Goal: Transaction & Acquisition: Obtain resource

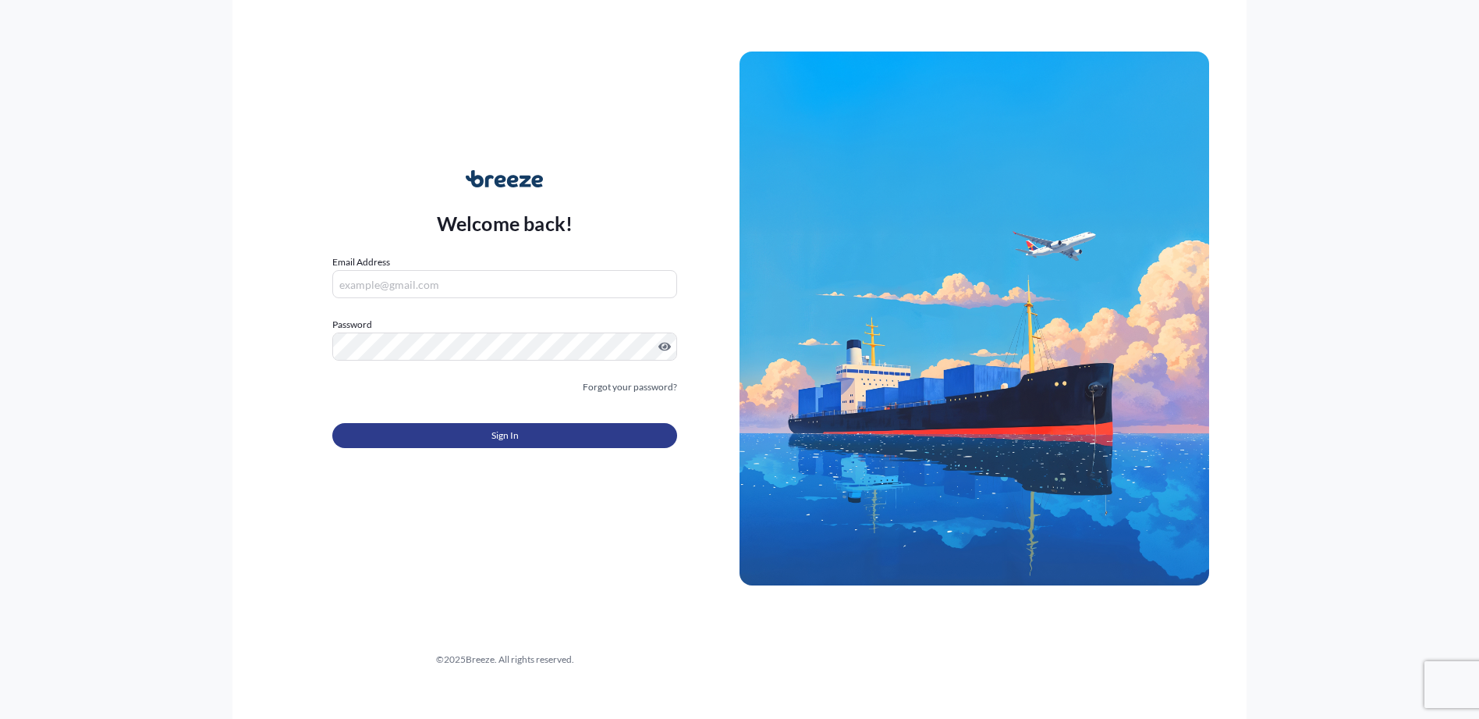
type input "[PERSON_NAME][EMAIL_ADDRESS][DOMAIN_NAME]"
click at [497, 432] on span "Sign In" at bounding box center [505, 436] width 27 height 16
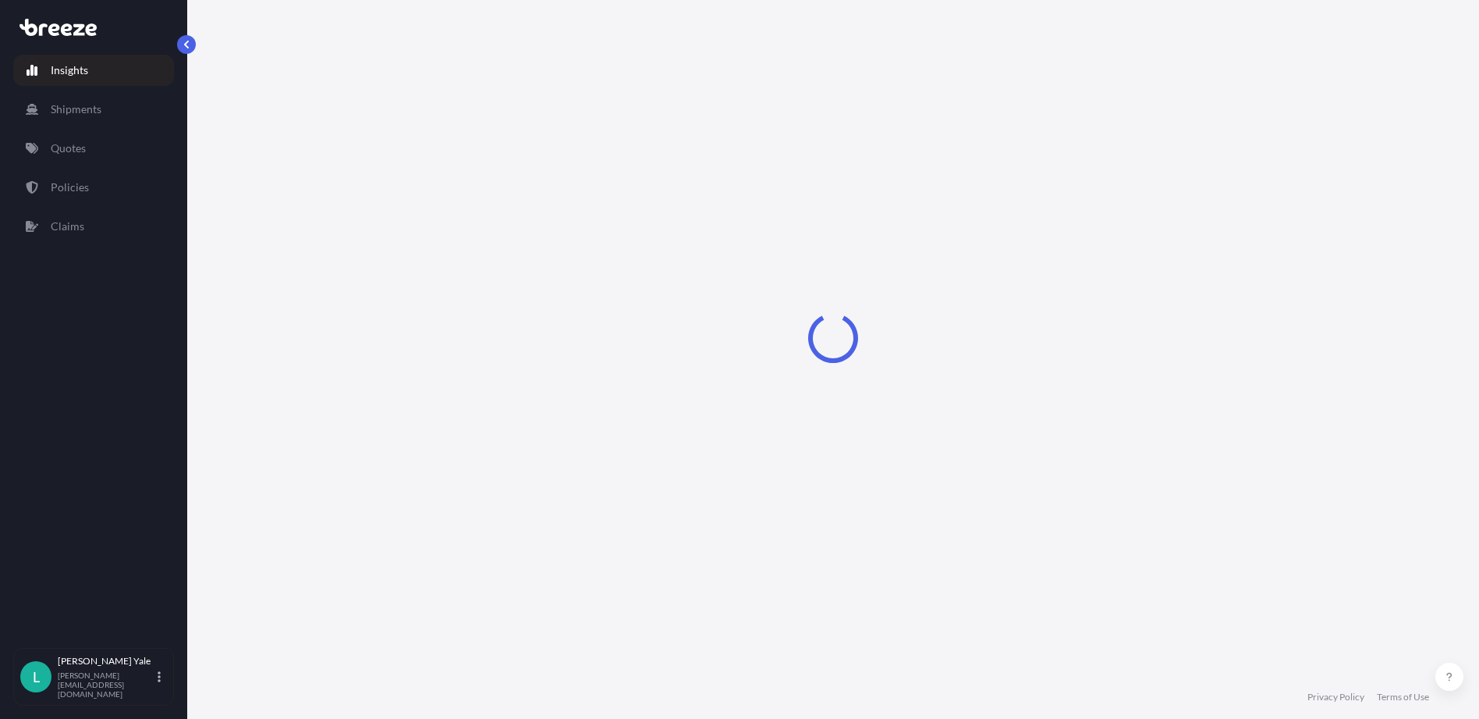
select select "2025"
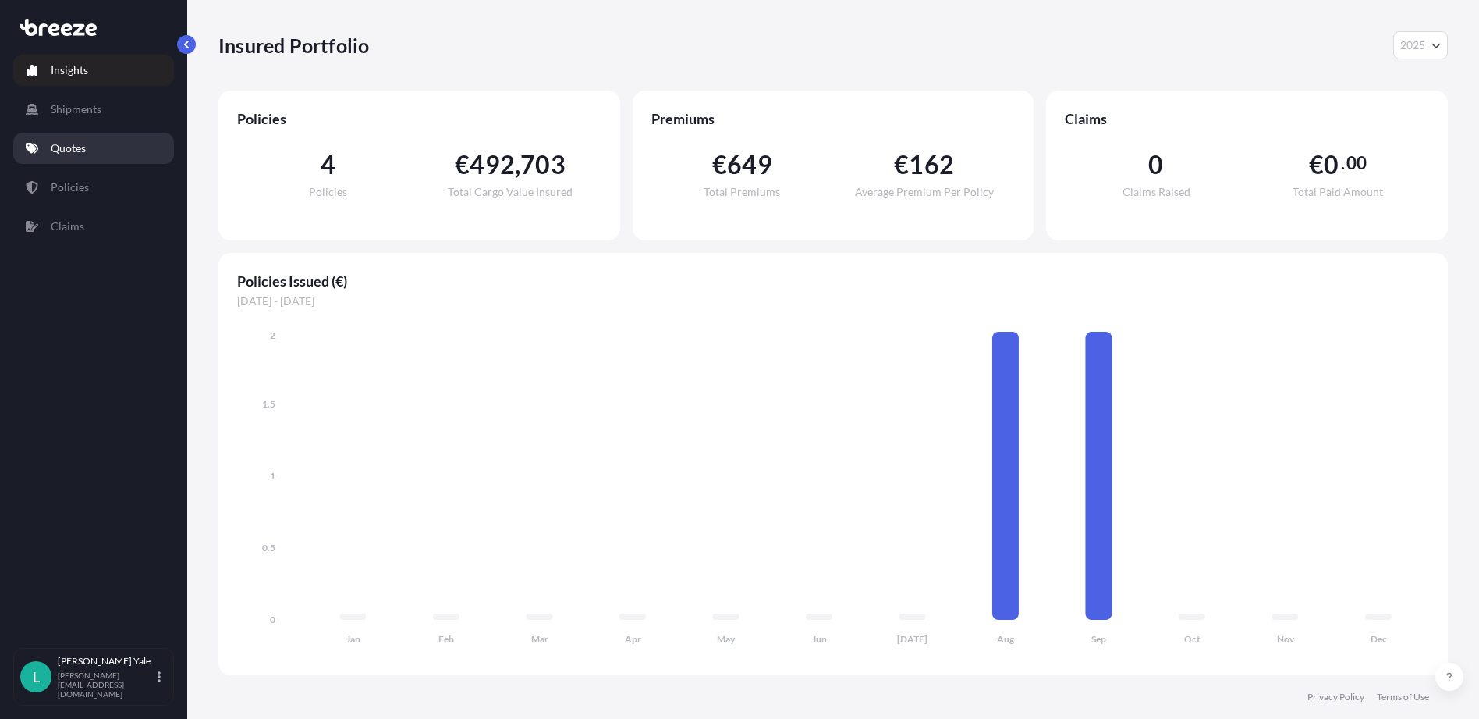
click at [82, 145] on p "Quotes" at bounding box center [68, 148] width 35 height 16
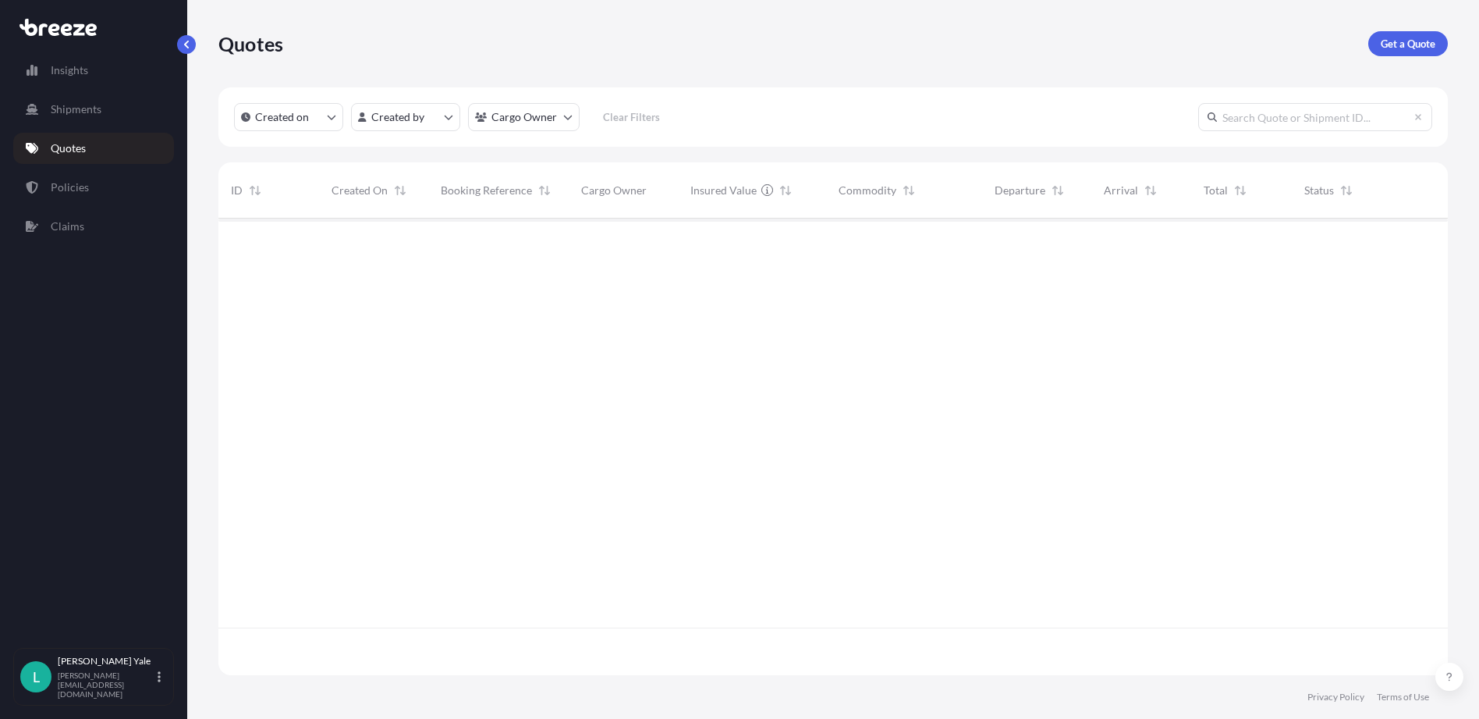
scroll to position [501, 1218]
click at [1382, 48] on p "Get a Quote" at bounding box center [1408, 44] width 55 height 16
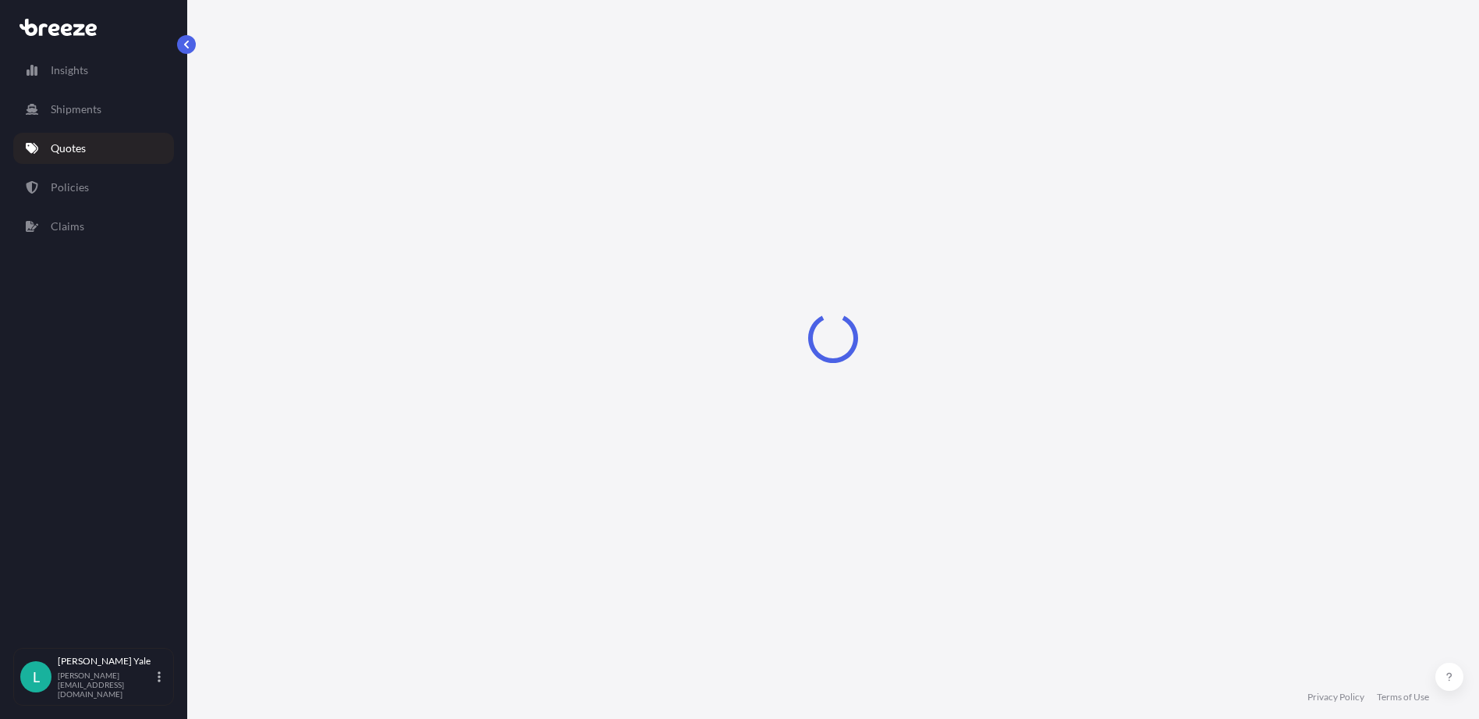
select select "Sea"
select select "1"
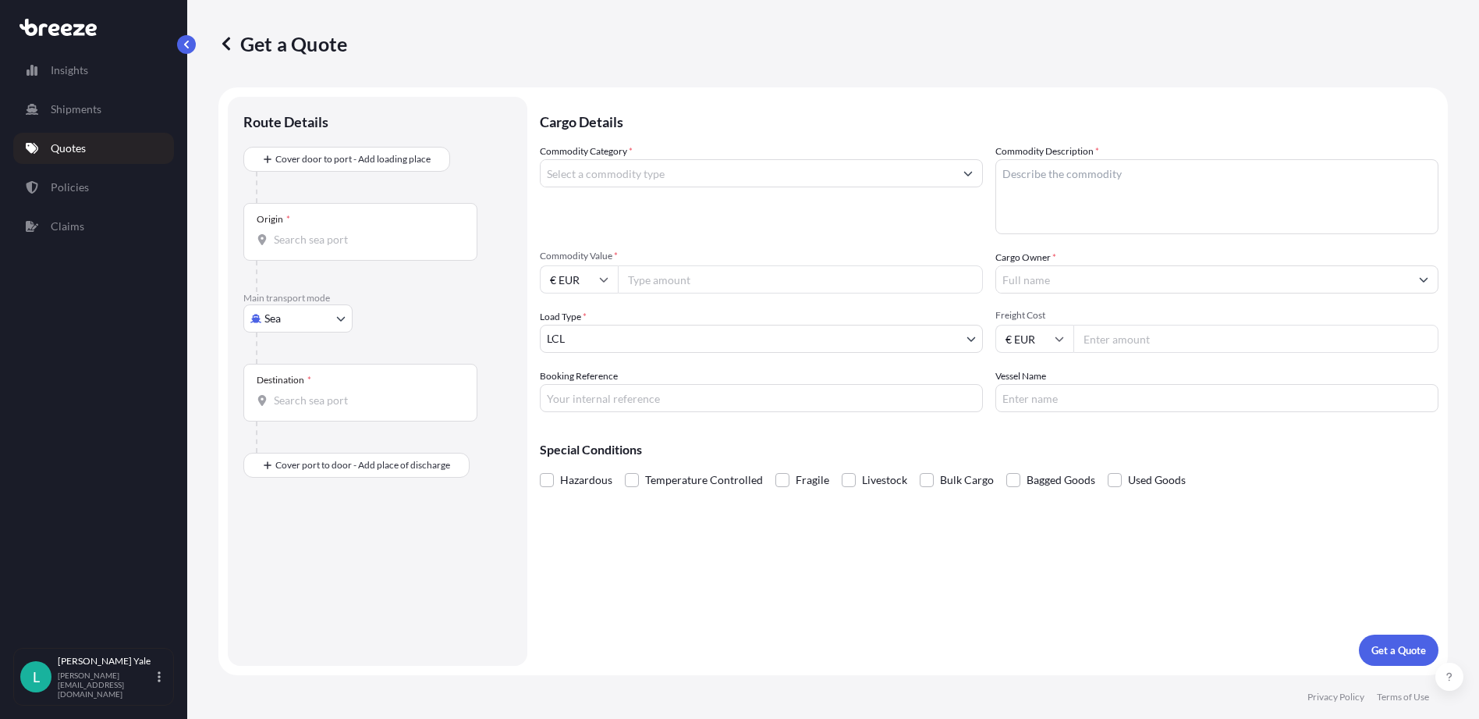
click at [556, 169] on input "Commodity Category *" at bounding box center [747, 173] width 413 height 28
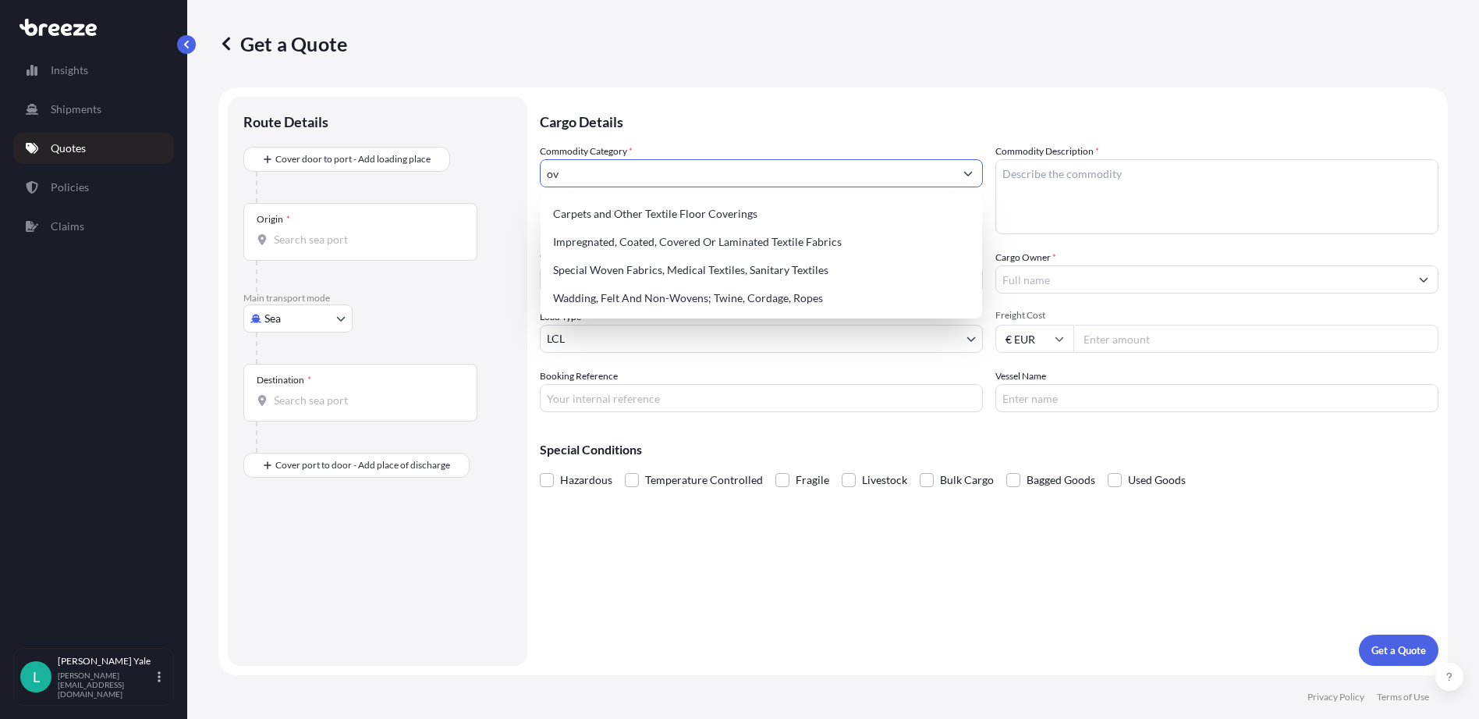
type input "o"
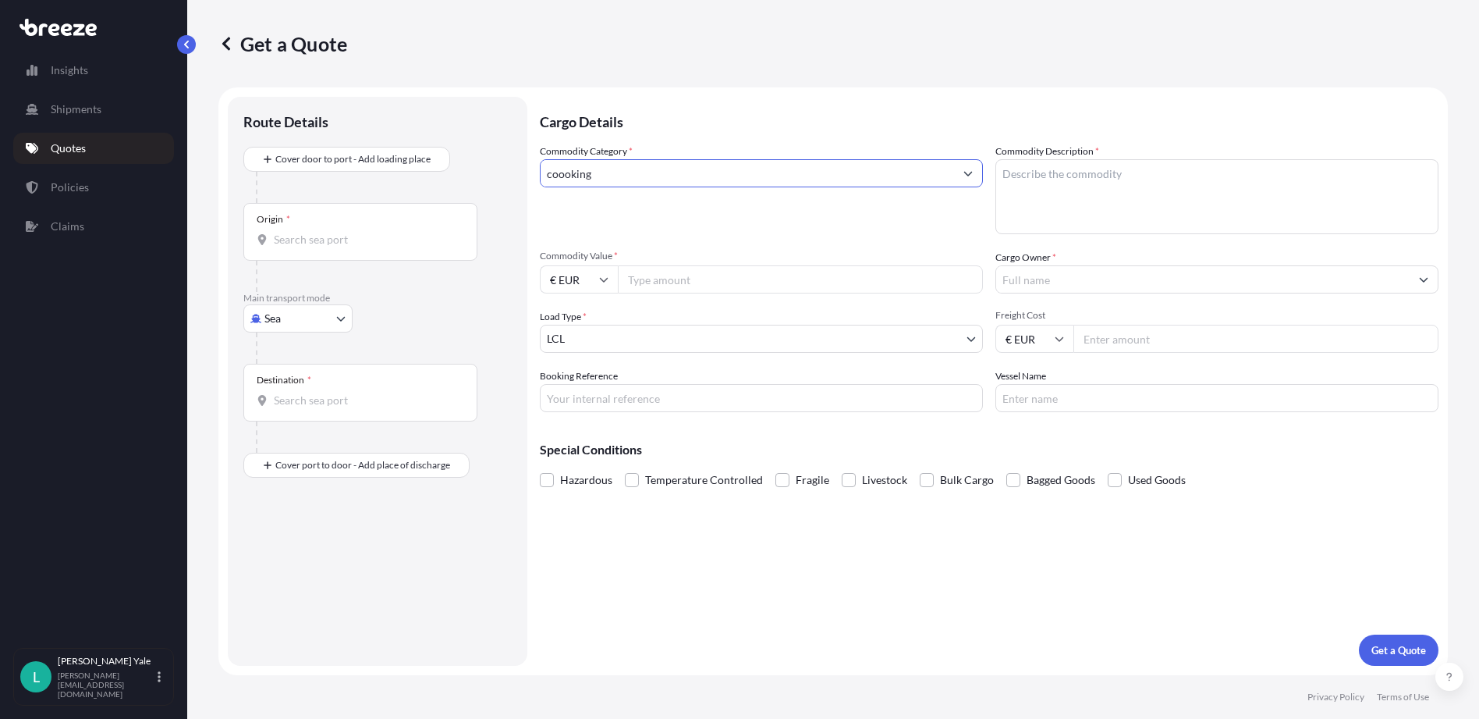
type input "coooking"
click at [1043, 176] on textarea "Commodity Description *" at bounding box center [1216, 196] width 443 height 75
type textarea "oven"
click at [914, 201] on div "Commodity Category * coooking" at bounding box center [761, 189] width 443 height 90
click at [967, 176] on icon "Show suggestions" at bounding box center [968, 173] width 9 height 9
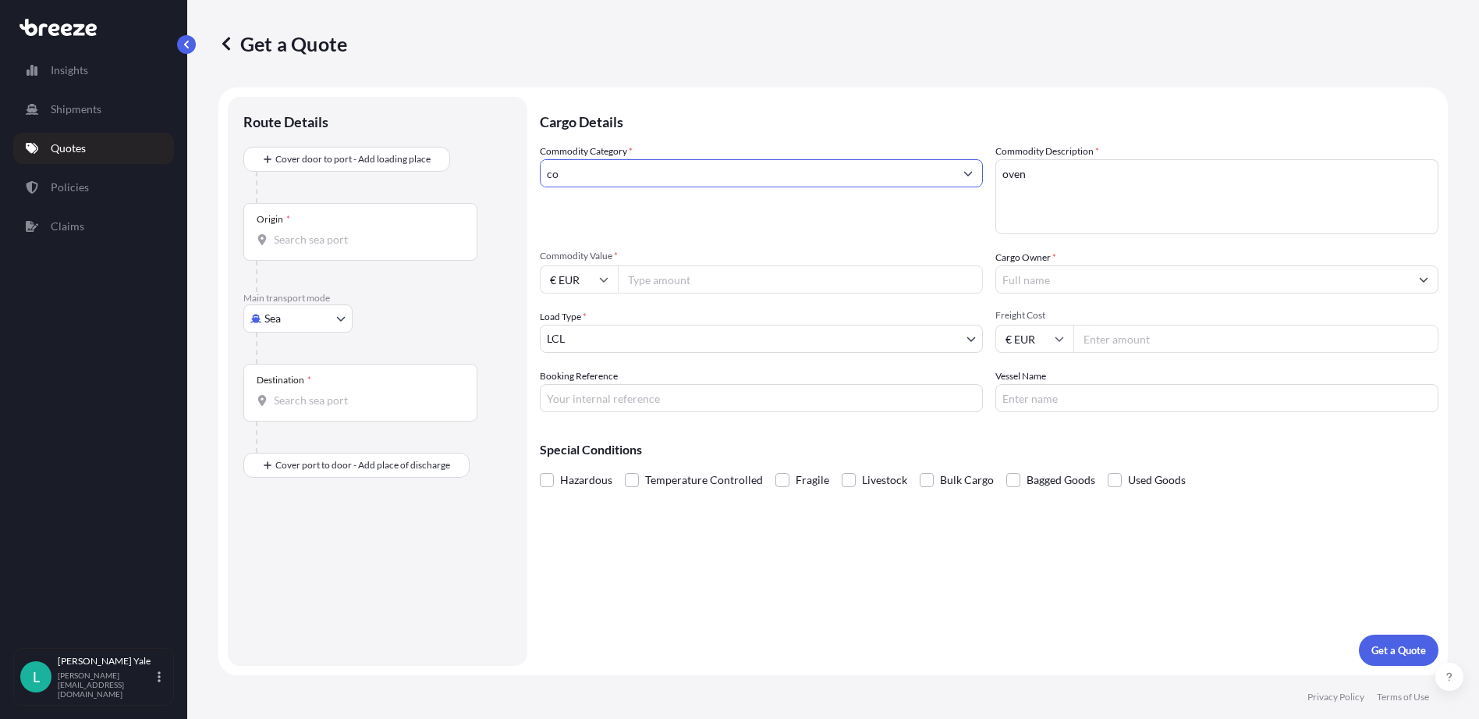
type input "c"
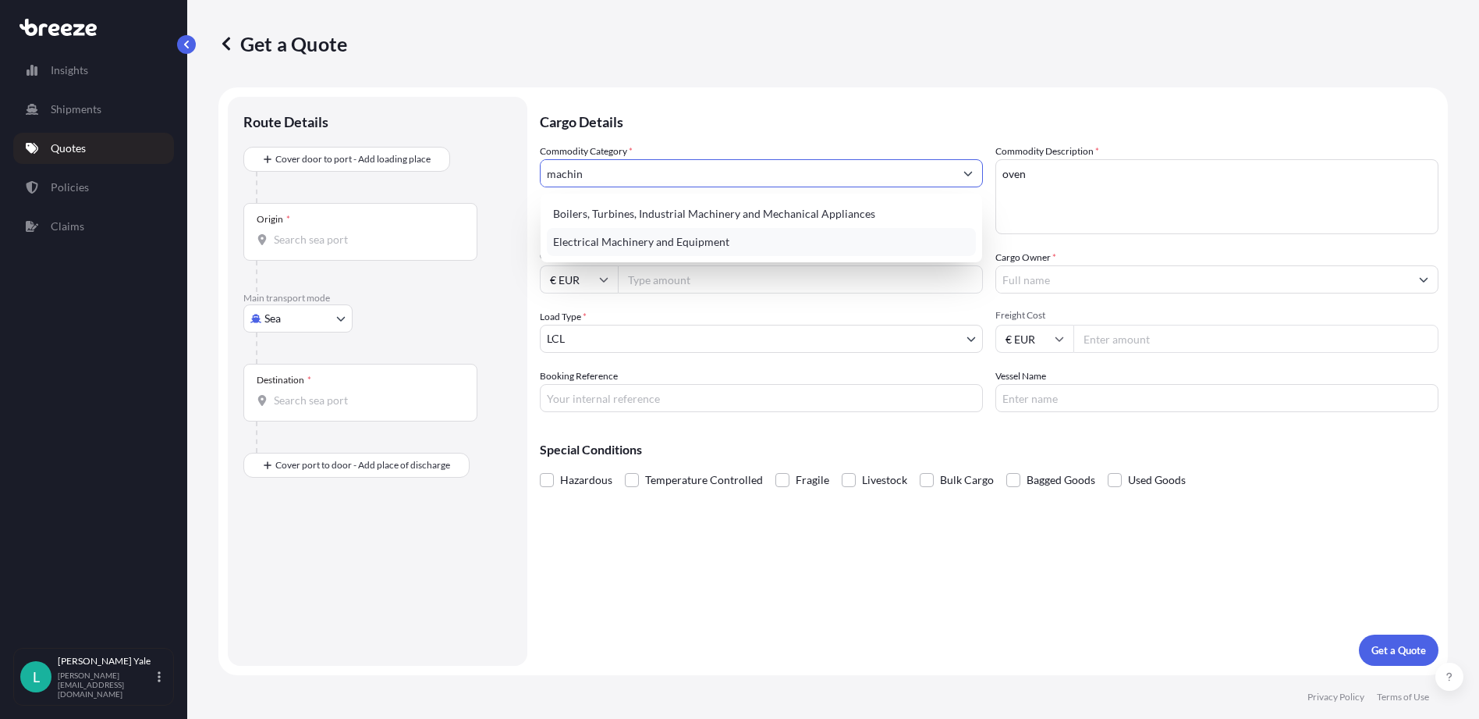
click at [739, 234] on div "Electrical Machinery and Equipment" at bounding box center [761, 242] width 429 height 28
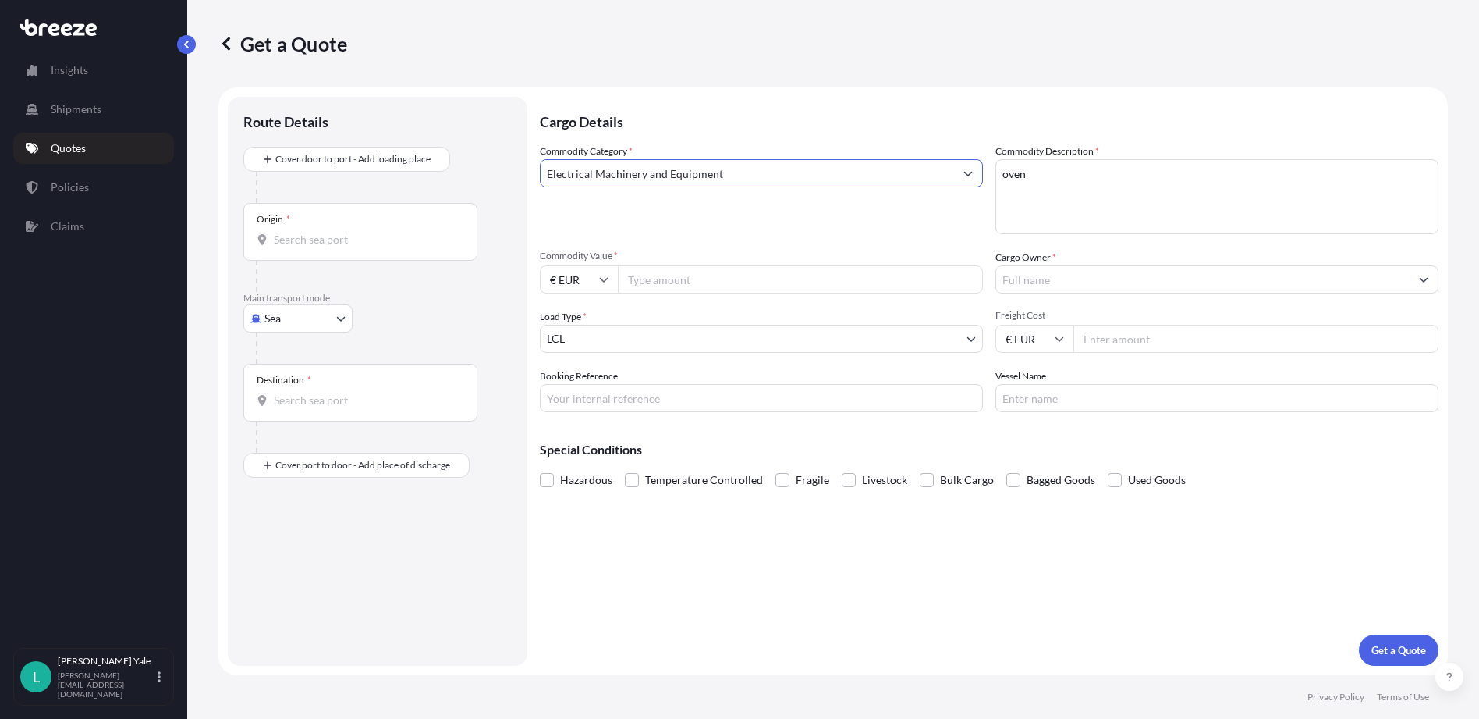
type input "Electrical Machinery and Equipment"
click at [638, 279] on input "Commodity Value *" at bounding box center [800, 279] width 365 height 28
type input "200.000"
click at [1037, 275] on input "Cargo Owner *" at bounding box center [1202, 279] width 413 height 28
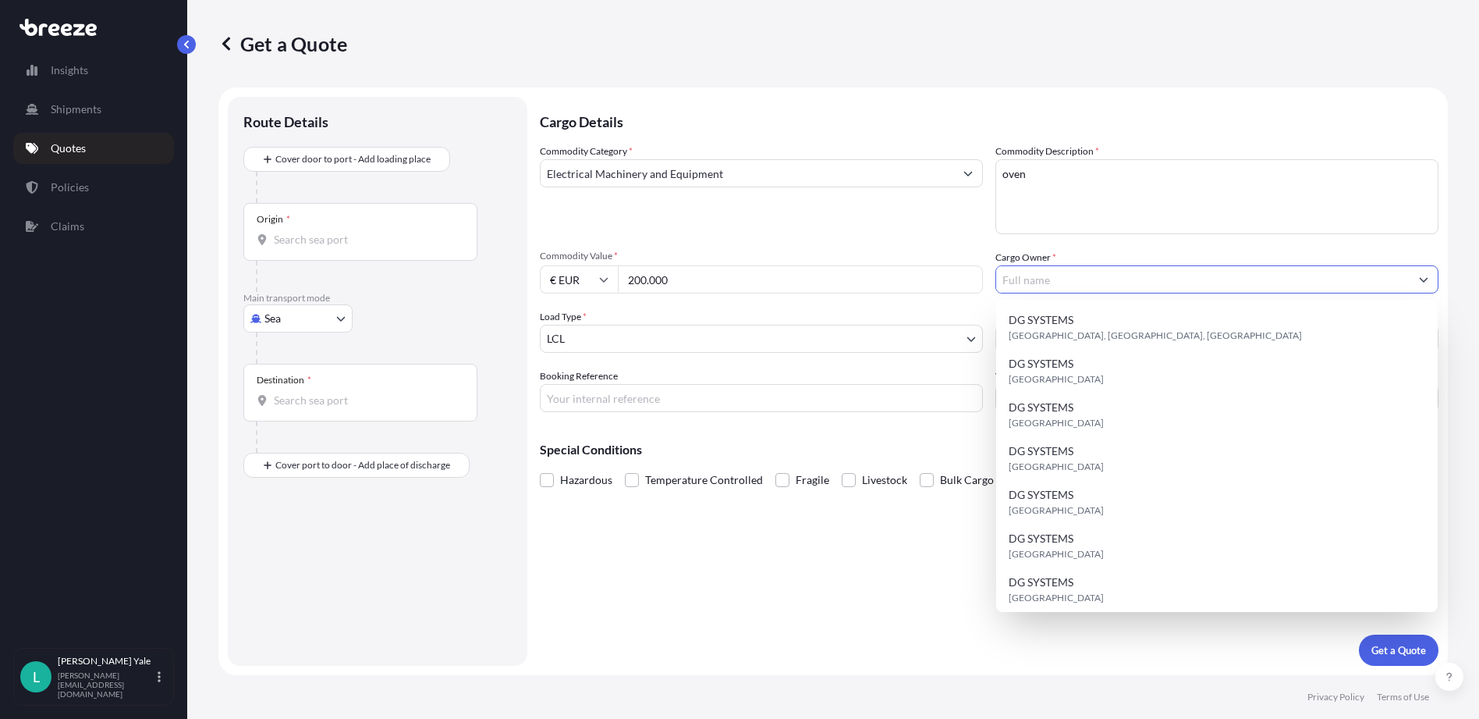
click at [1012, 277] on input "Cargo Owner *" at bounding box center [1202, 279] width 413 height 28
paste input "KUM Ireland Ltd"
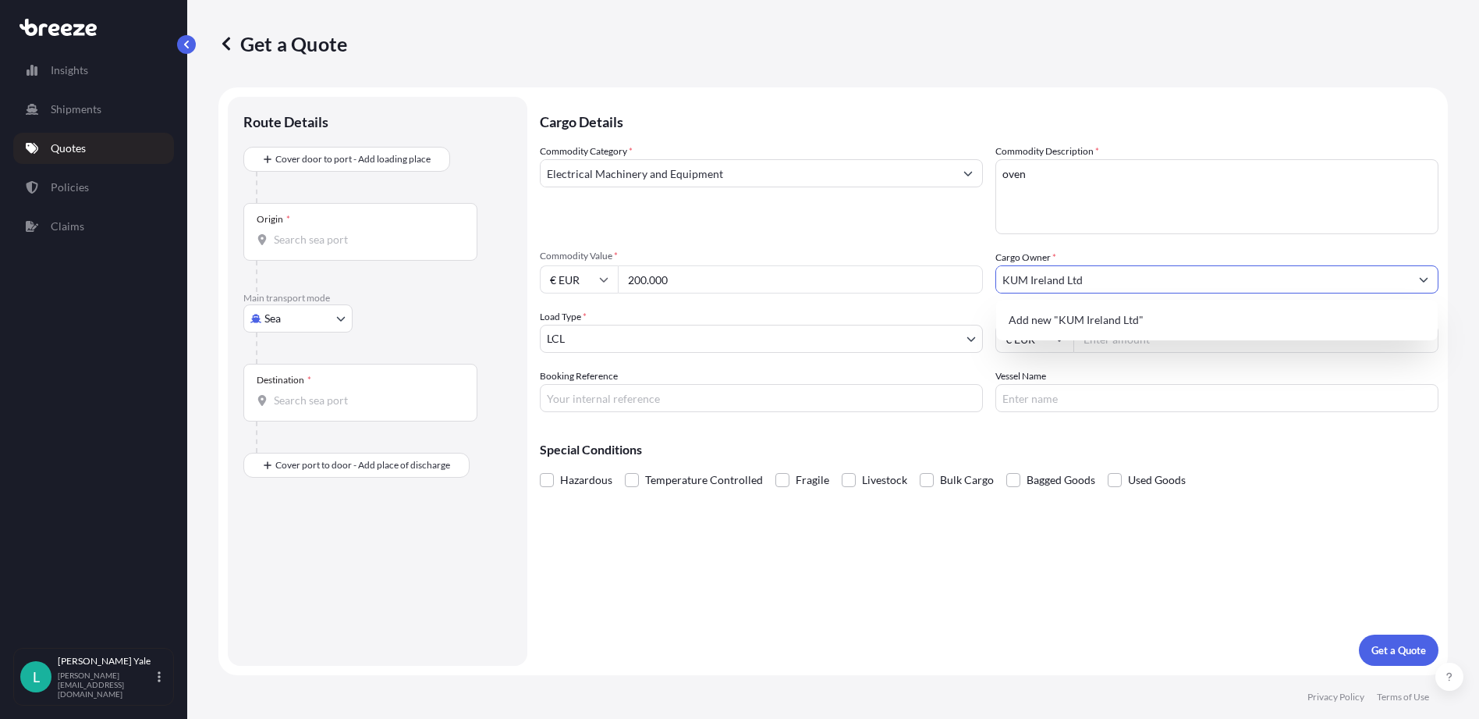
type input "KUM Ireland Ltd"
click at [1116, 243] on div "Commodity Category * Electrical Machinery and Equipment Commodity Description *…" at bounding box center [989, 278] width 899 height 268
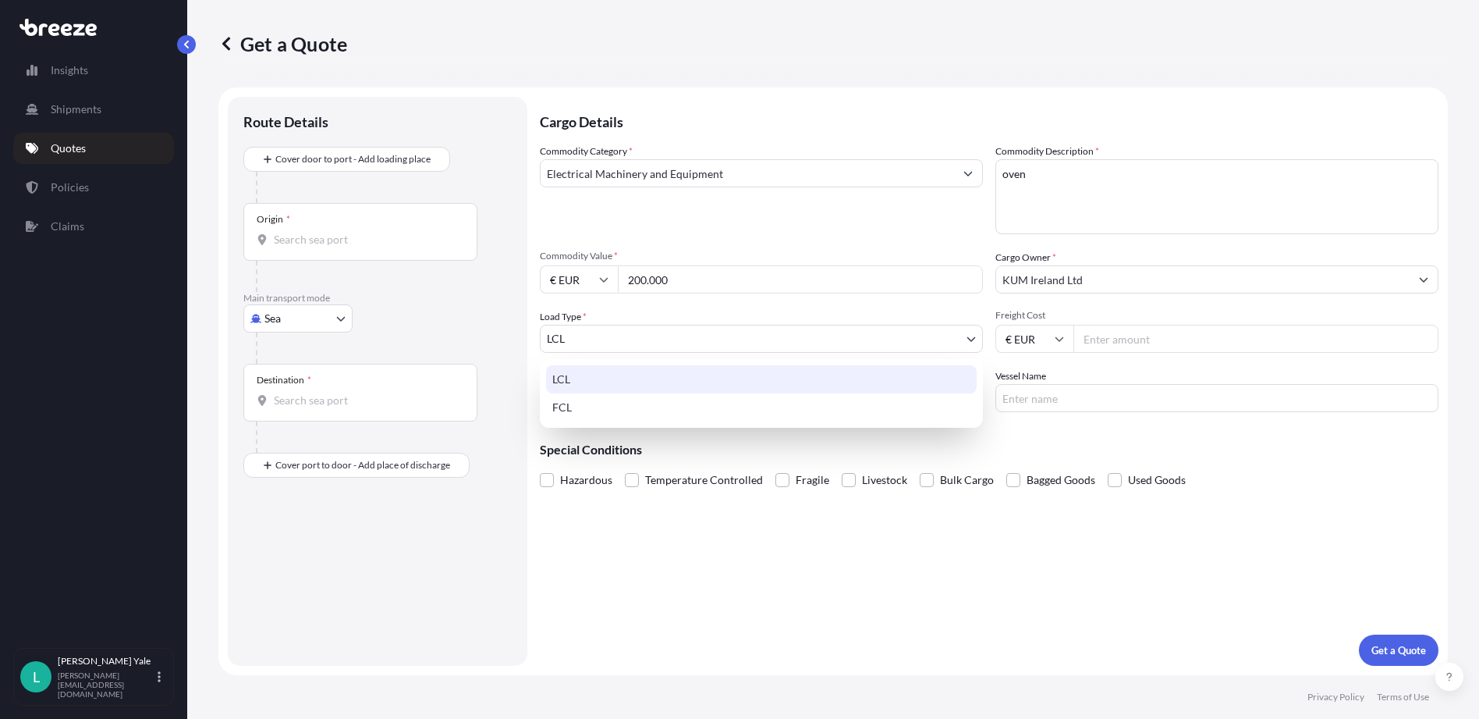
click at [975, 336] on body "Insights Shipments Quotes Policies Claims L [PERSON_NAME] [PERSON_NAME][EMAIL_A…" at bounding box center [739, 359] width 1479 height 719
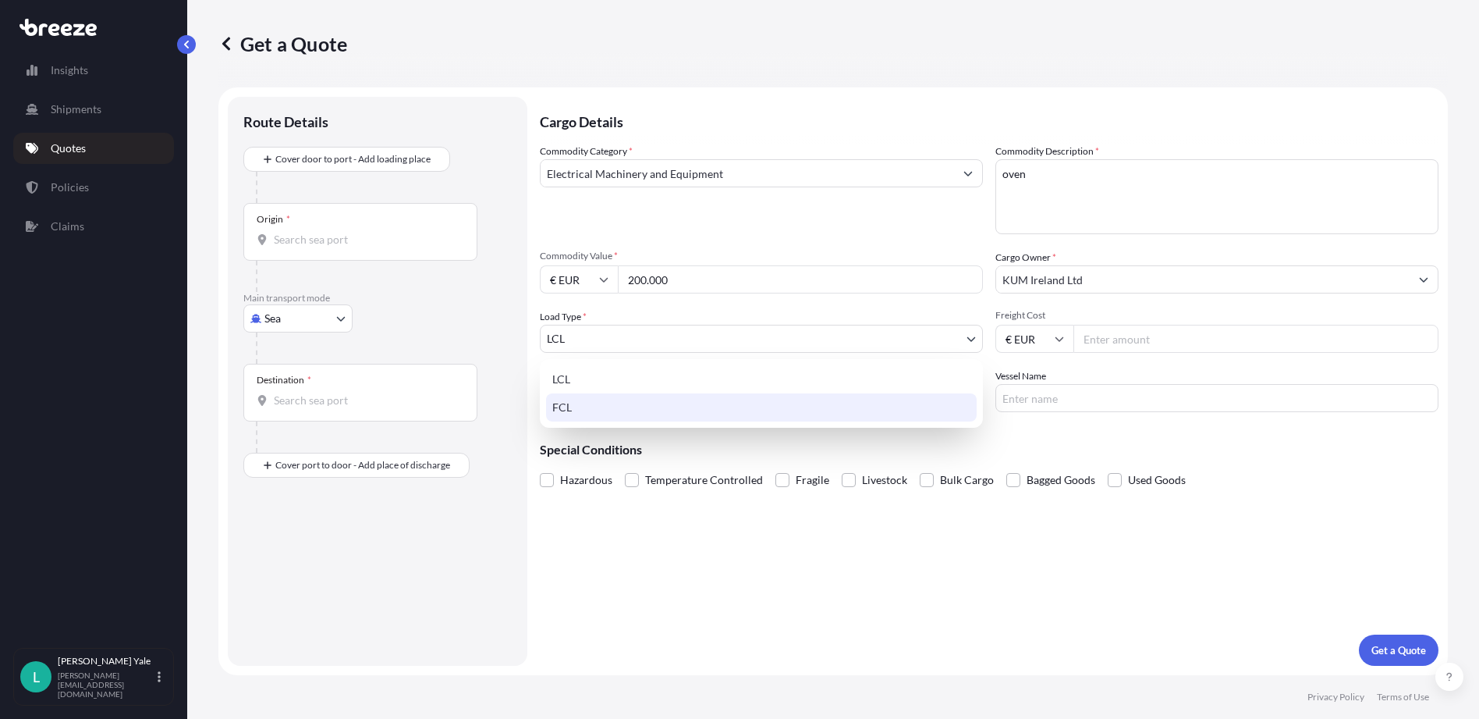
click at [874, 399] on div "FCL" at bounding box center [761, 407] width 431 height 28
select select "2"
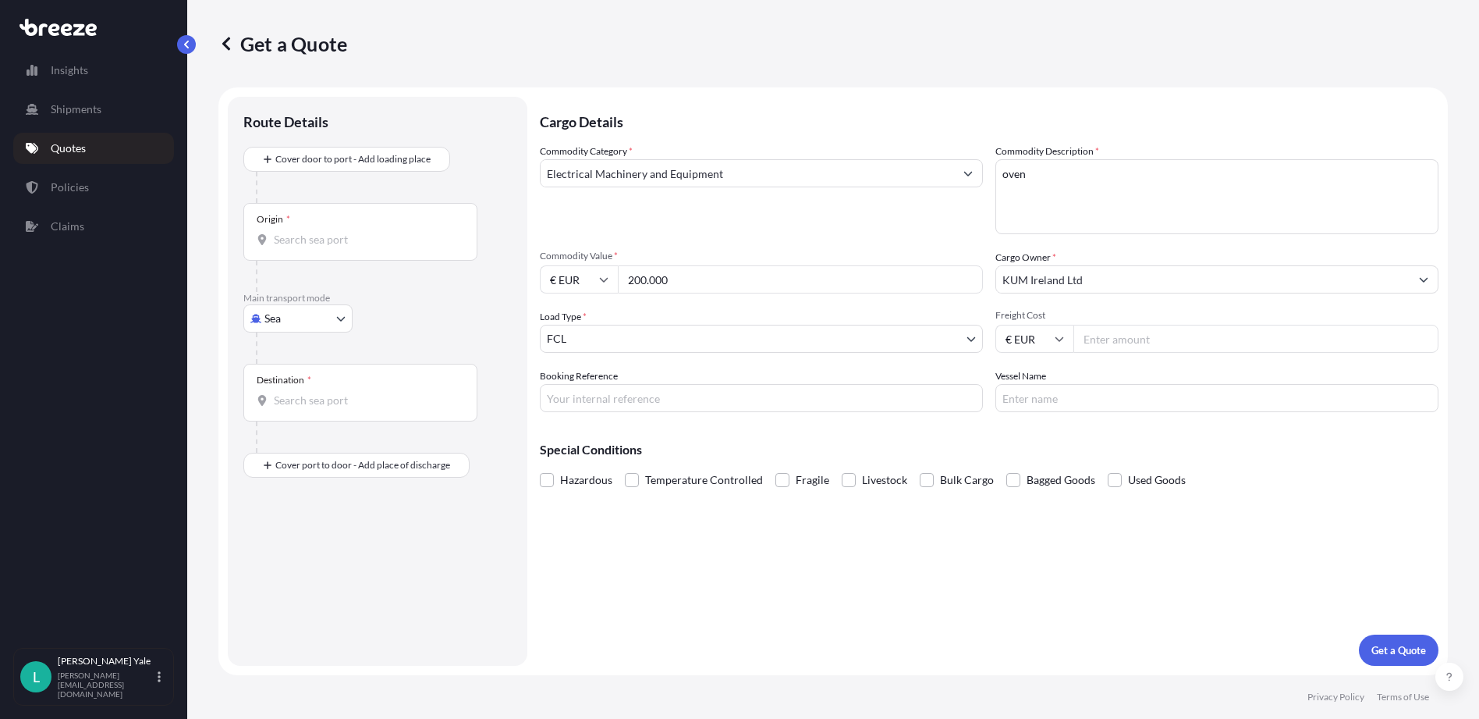
click at [802, 311] on div "Load Type * FCL" at bounding box center [761, 331] width 443 height 44
click at [275, 237] on input "Origin *" at bounding box center [366, 240] width 184 height 16
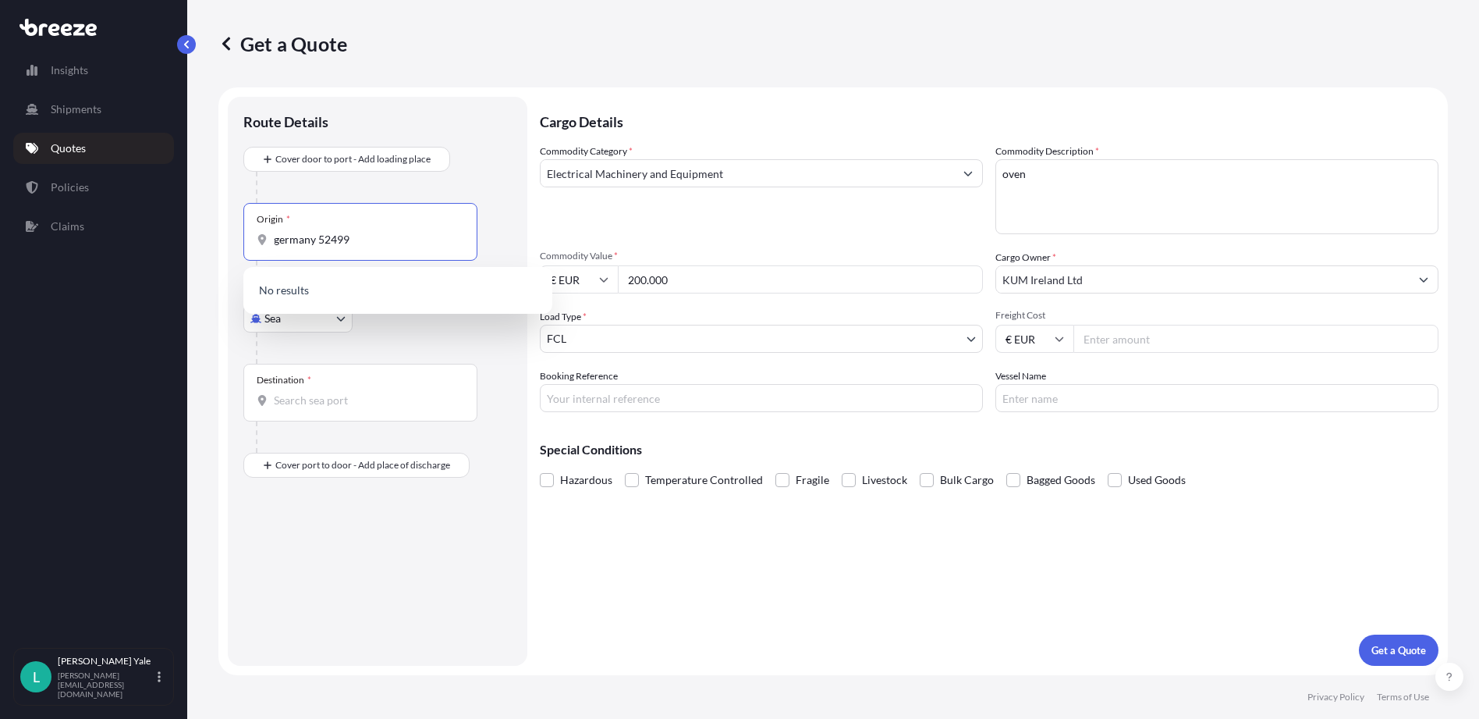
click at [500, 180] on div at bounding box center [384, 187] width 256 height 31
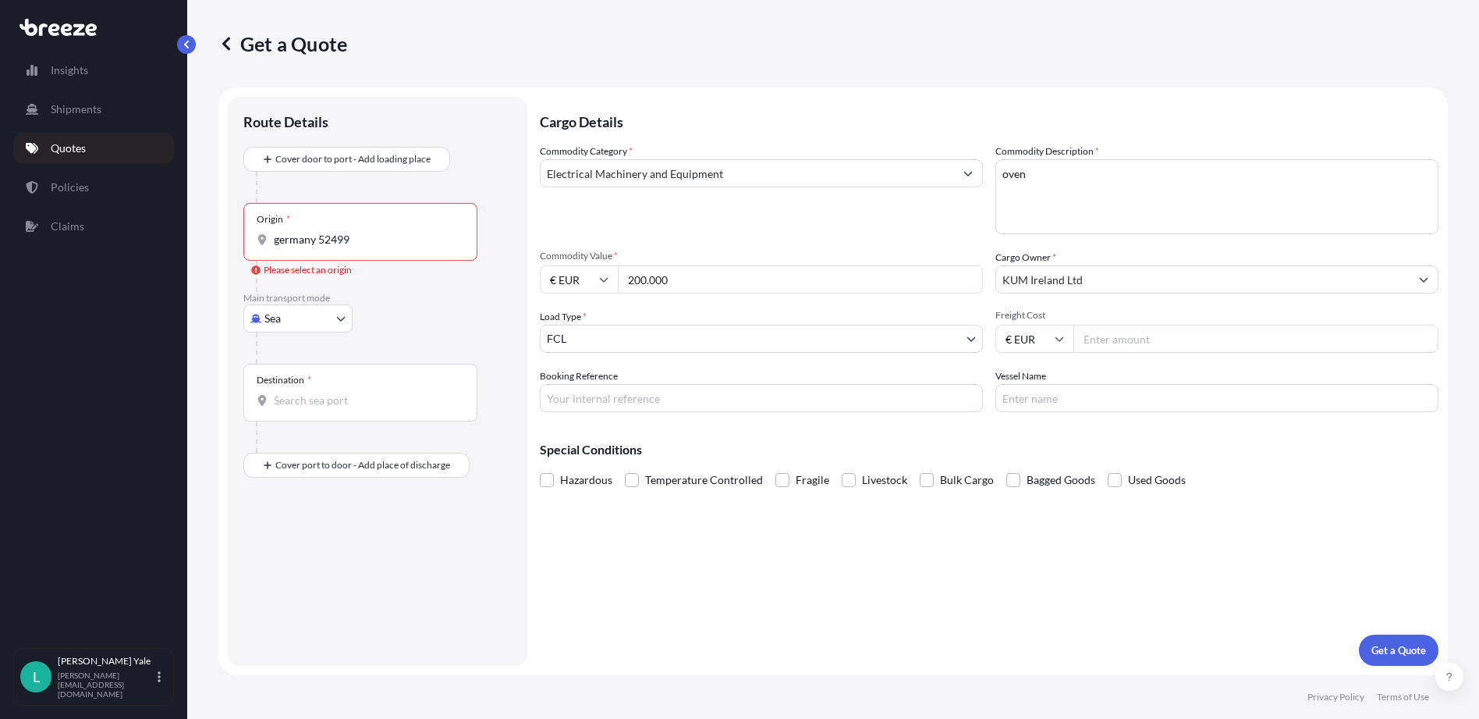
click at [366, 246] on input "germany 52499" at bounding box center [366, 240] width 184 height 16
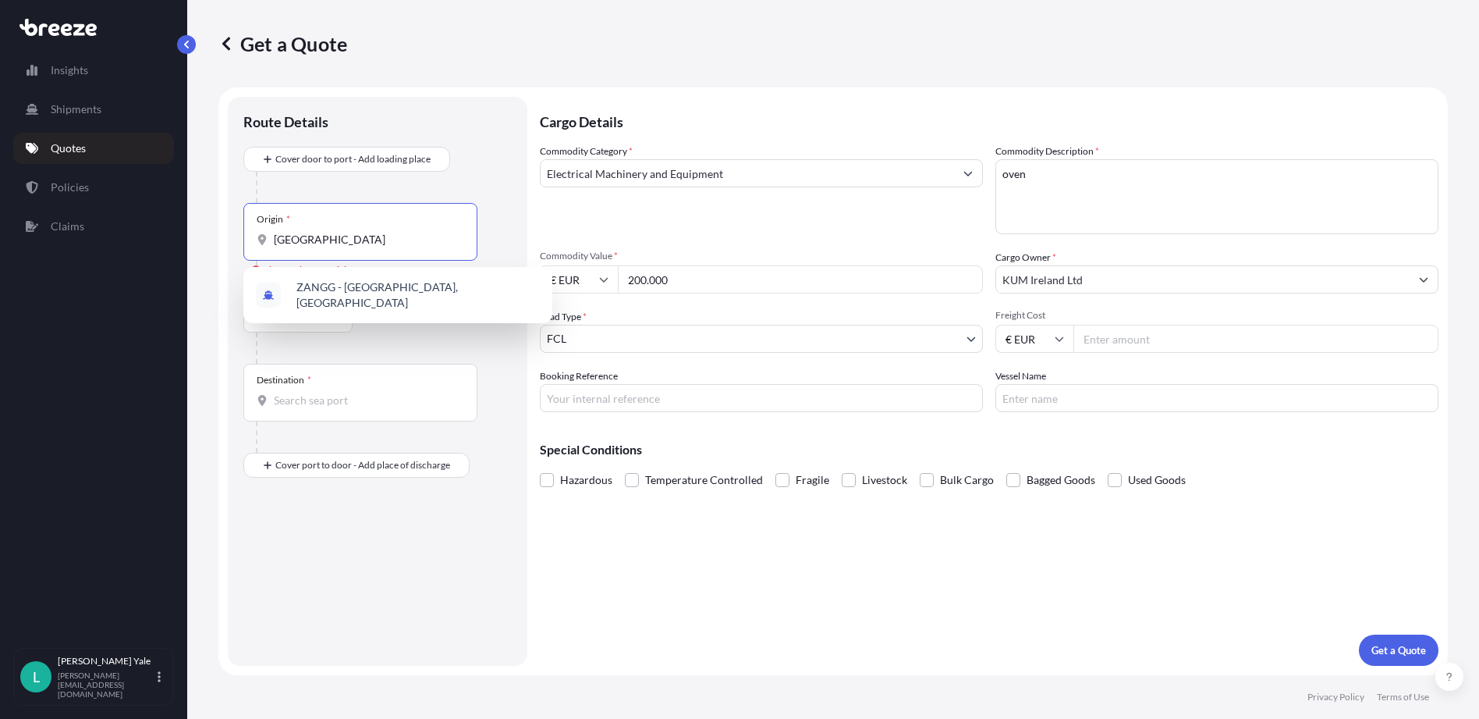
type input "[GEOGRAPHIC_DATA]"
click at [1118, 338] on input "Freight Cost" at bounding box center [1256, 339] width 365 height 28
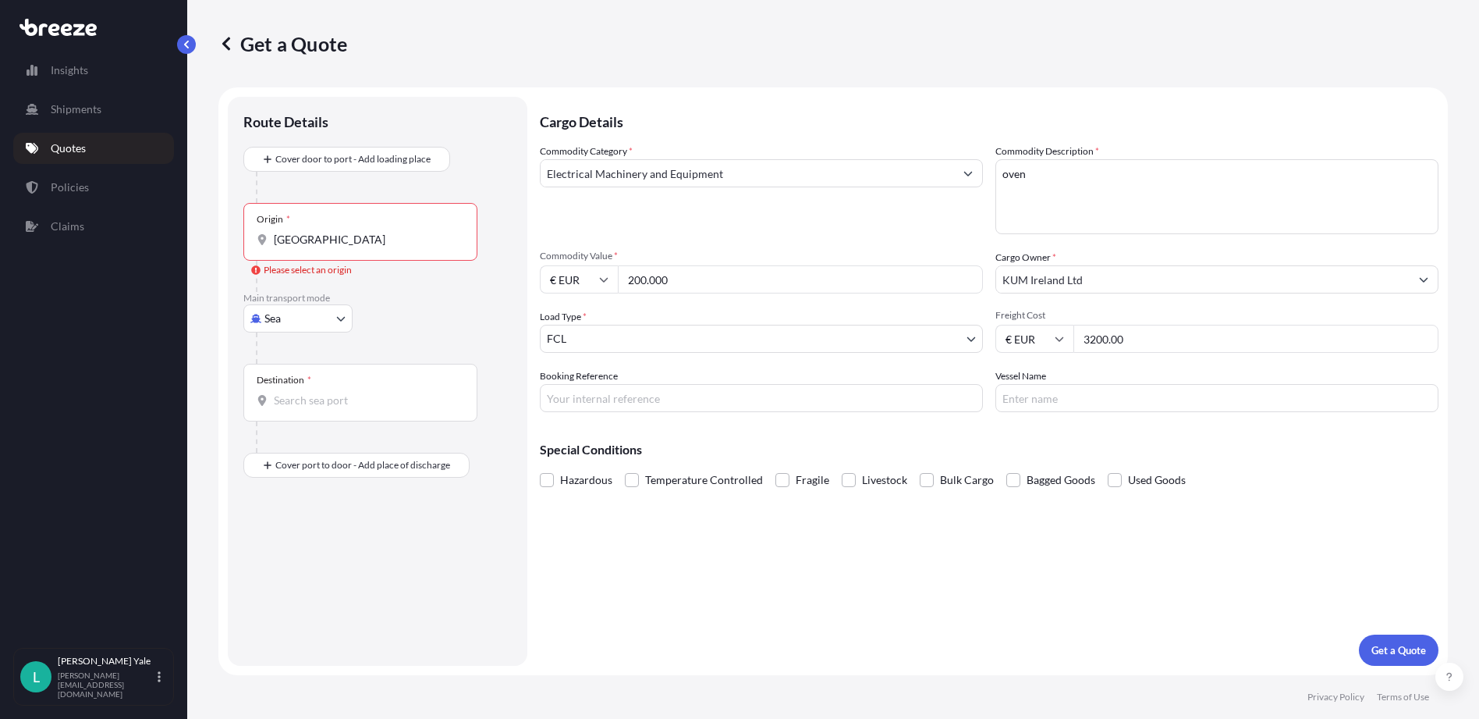
type input "3200.00"
click at [1137, 271] on input "KUM Ireland Ltd" at bounding box center [1202, 279] width 413 height 28
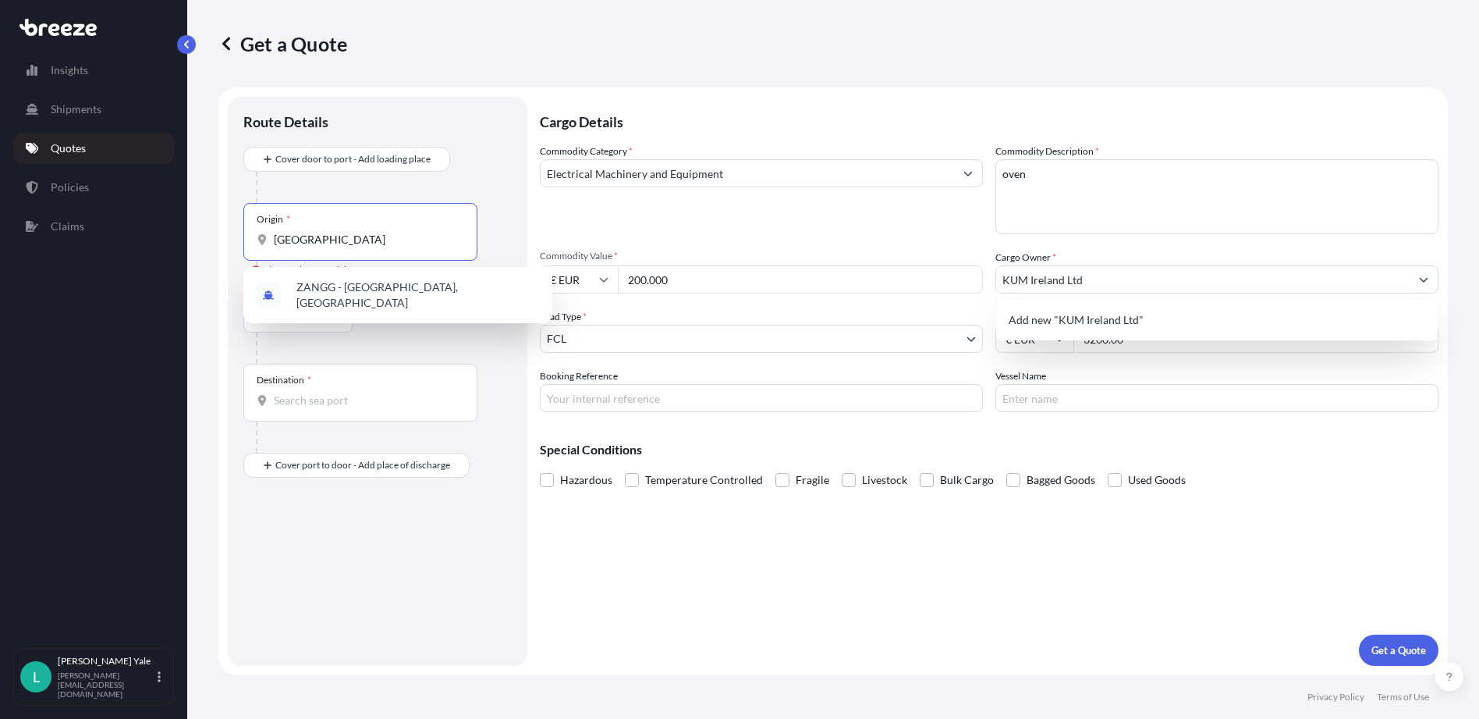
click at [344, 244] on input "[GEOGRAPHIC_DATA]" at bounding box center [366, 240] width 184 height 16
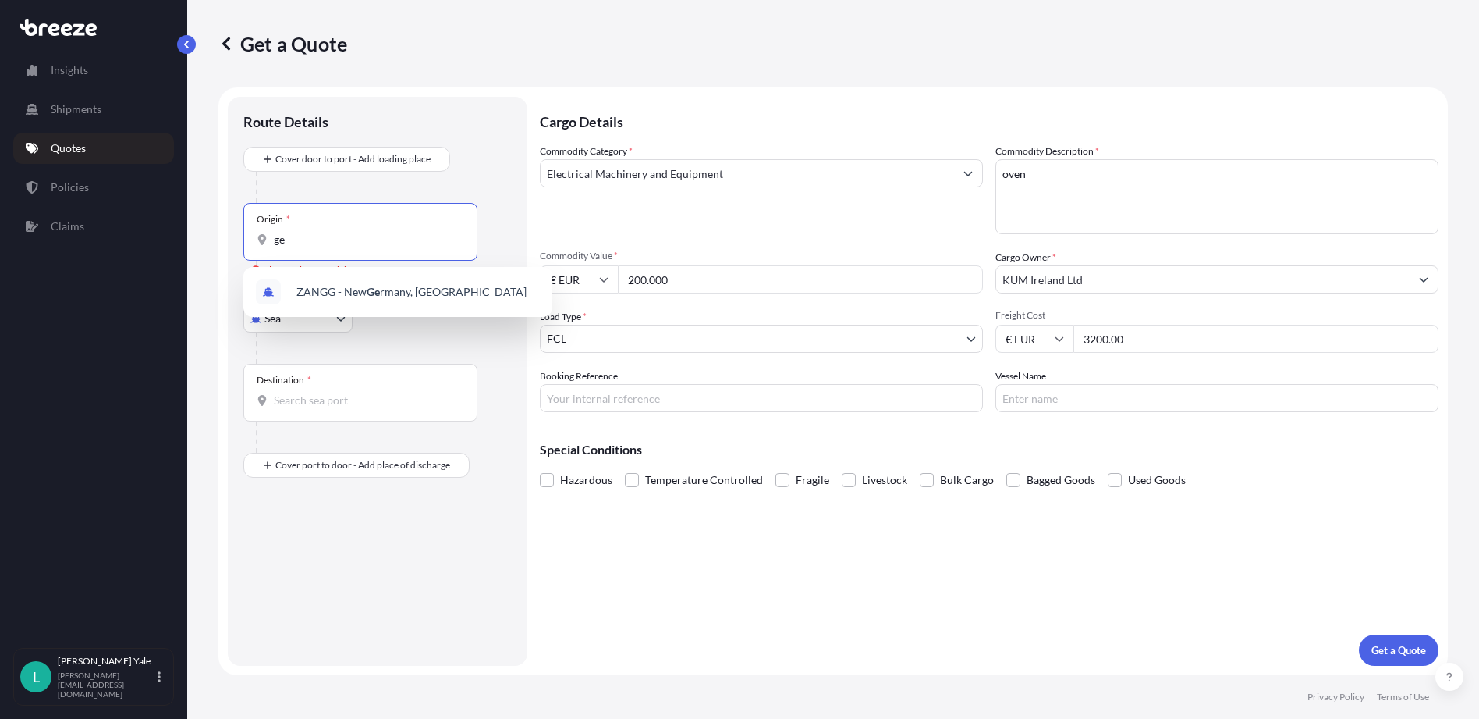
type input "g"
click at [502, 186] on div at bounding box center [384, 187] width 256 height 31
drag, startPoint x: 316, startPoint y: 238, endPoint x: 236, endPoint y: 238, distance: 80.4
click at [236, 238] on div "Route Details Cover door to port - Add loading place Place of loading Road Road…" at bounding box center [378, 381] width 300 height 569
click at [506, 201] on div at bounding box center [384, 187] width 256 height 31
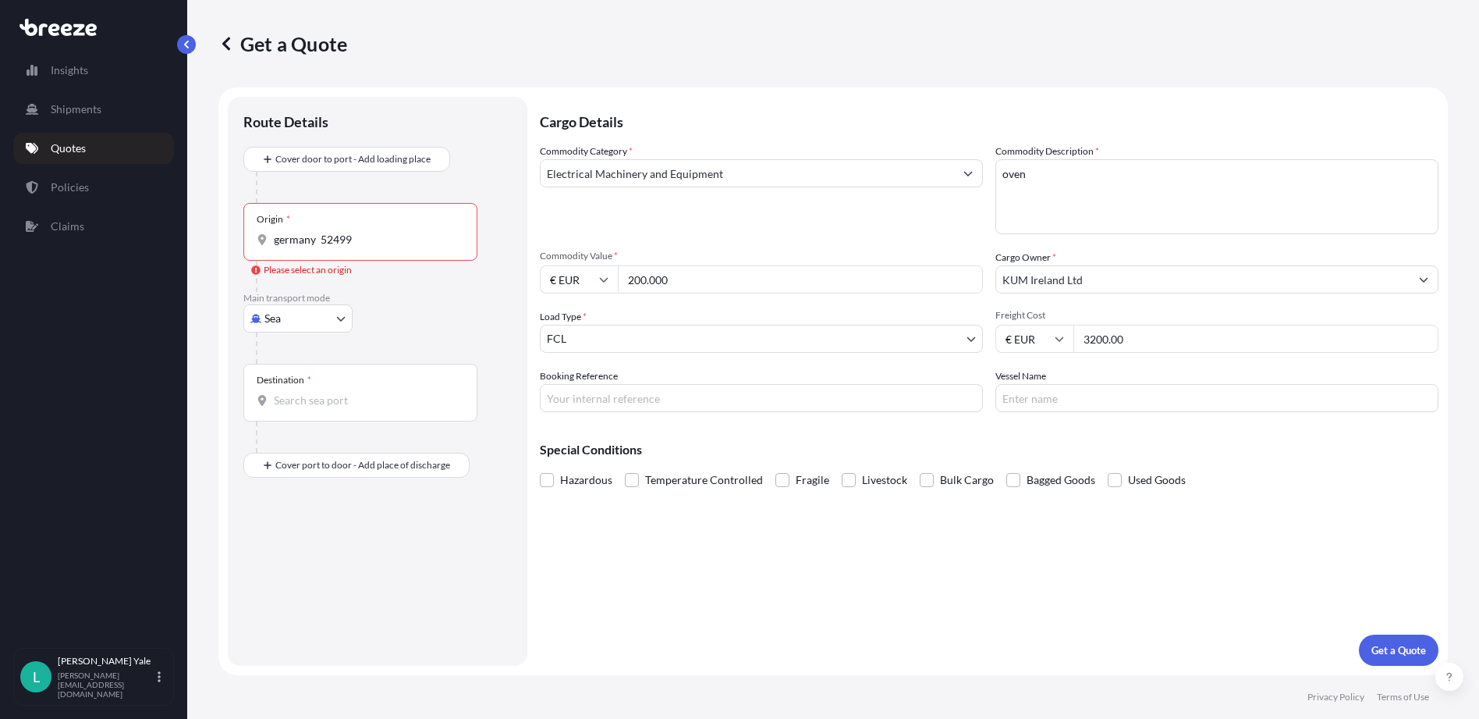
click at [385, 243] on input "germany 52499" at bounding box center [366, 240] width 184 height 16
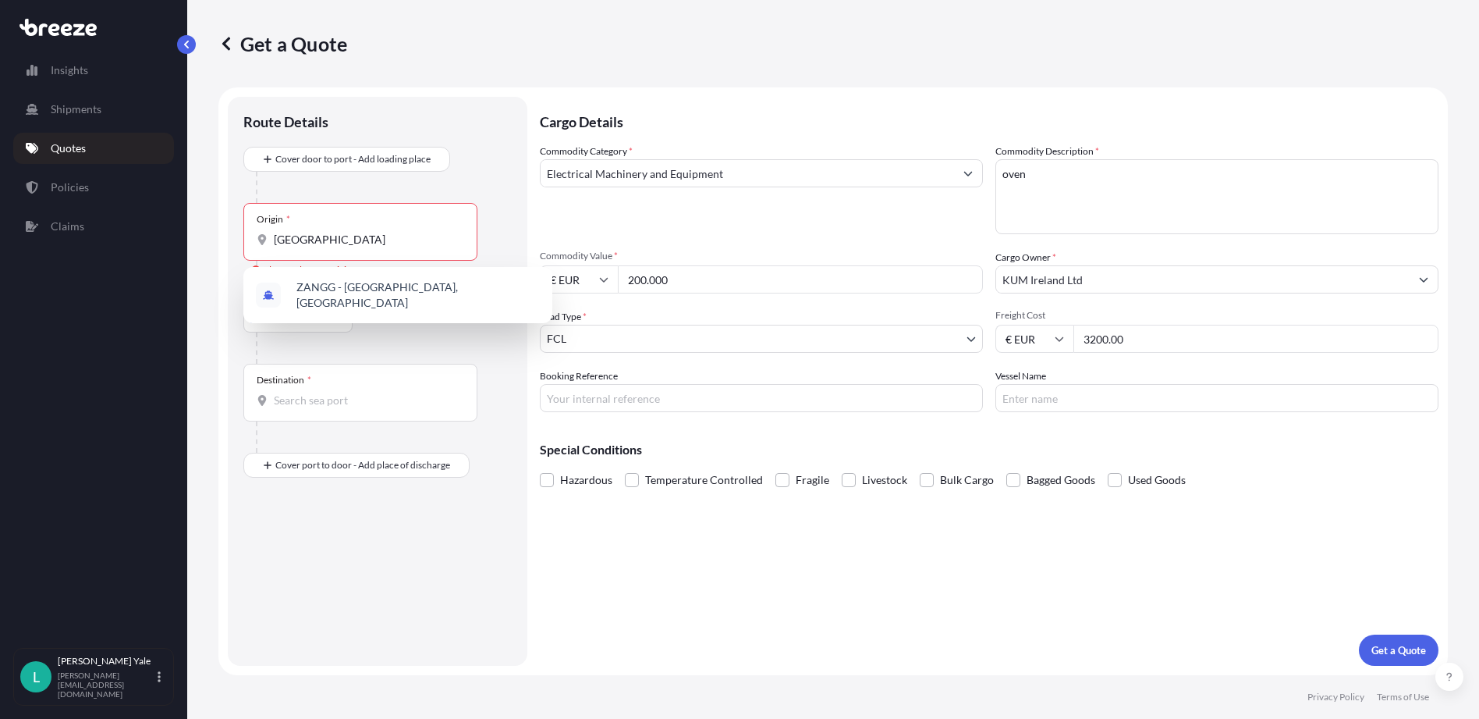
click at [385, 332] on div at bounding box center [384, 347] width 256 height 31
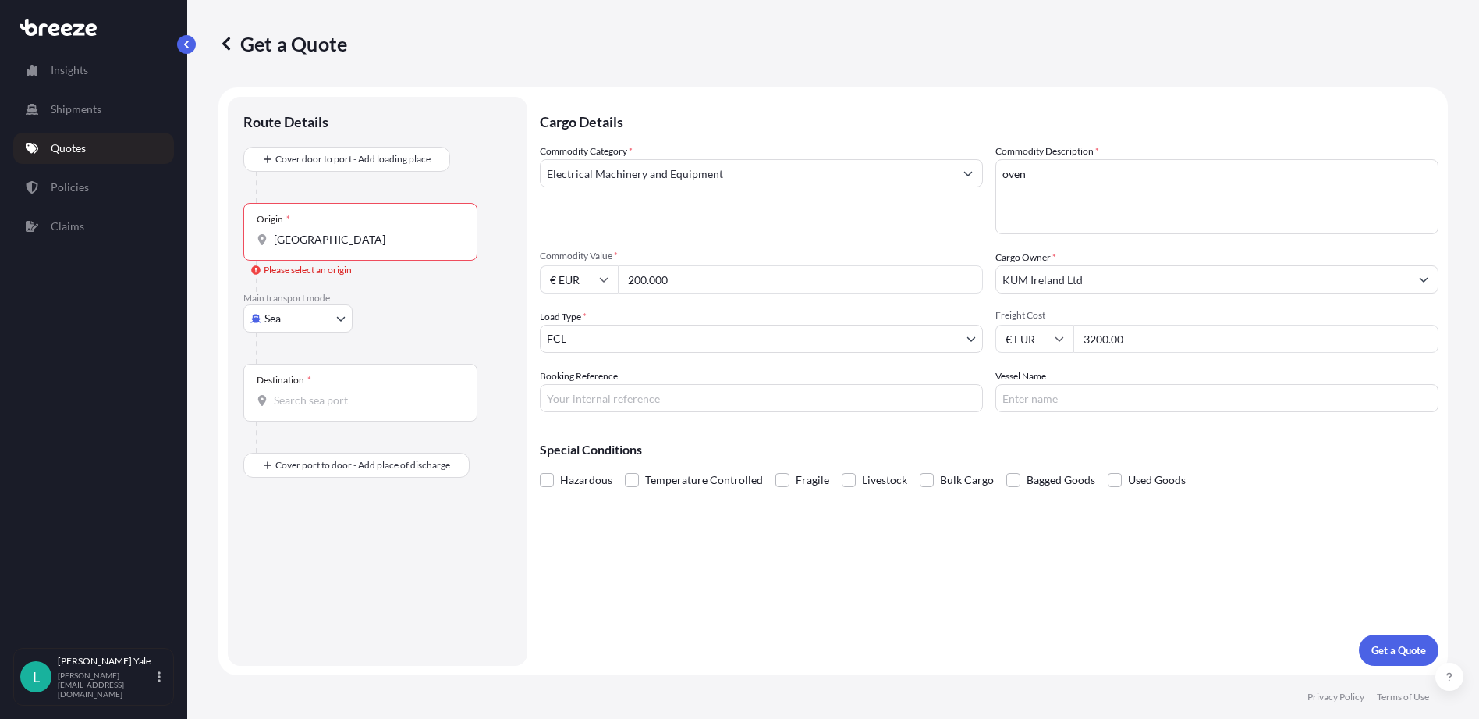
click at [373, 282] on div at bounding box center [367, 276] width 222 height 31
click at [361, 246] on input "[GEOGRAPHIC_DATA]" at bounding box center [366, 240] width 184 height 16
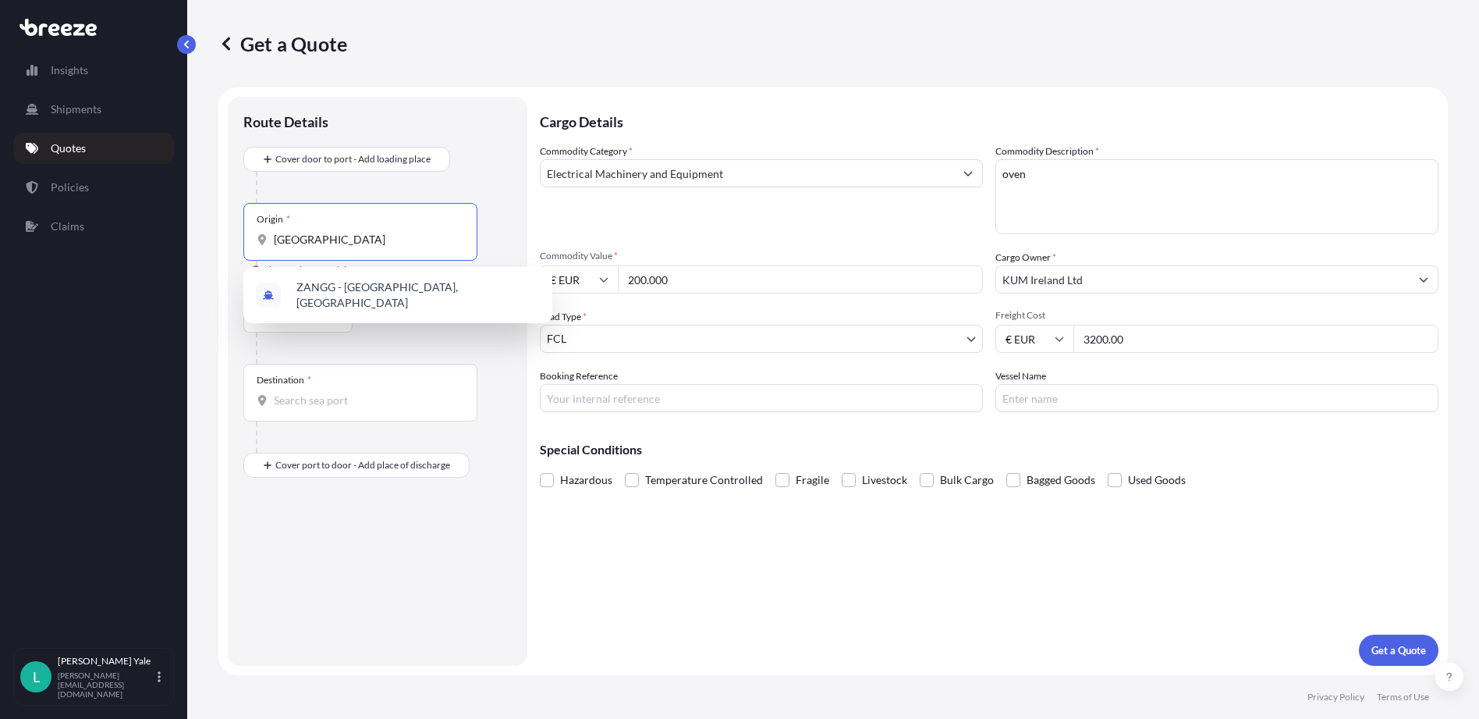
click at [287, 215] on span "*" at bounding box center [288, 219] width 4 height 12
click at [287, 232] on input "[GEOGRAPHIC_DATA]" at bounding box center [366, 240] width 184 height 16
click at [339, 236] on input "[GEOGRAPHIC_DATA]" at bounding box center [366, 240] width 184 height 16
type input "[GEOGRAPHIC_DATA]"
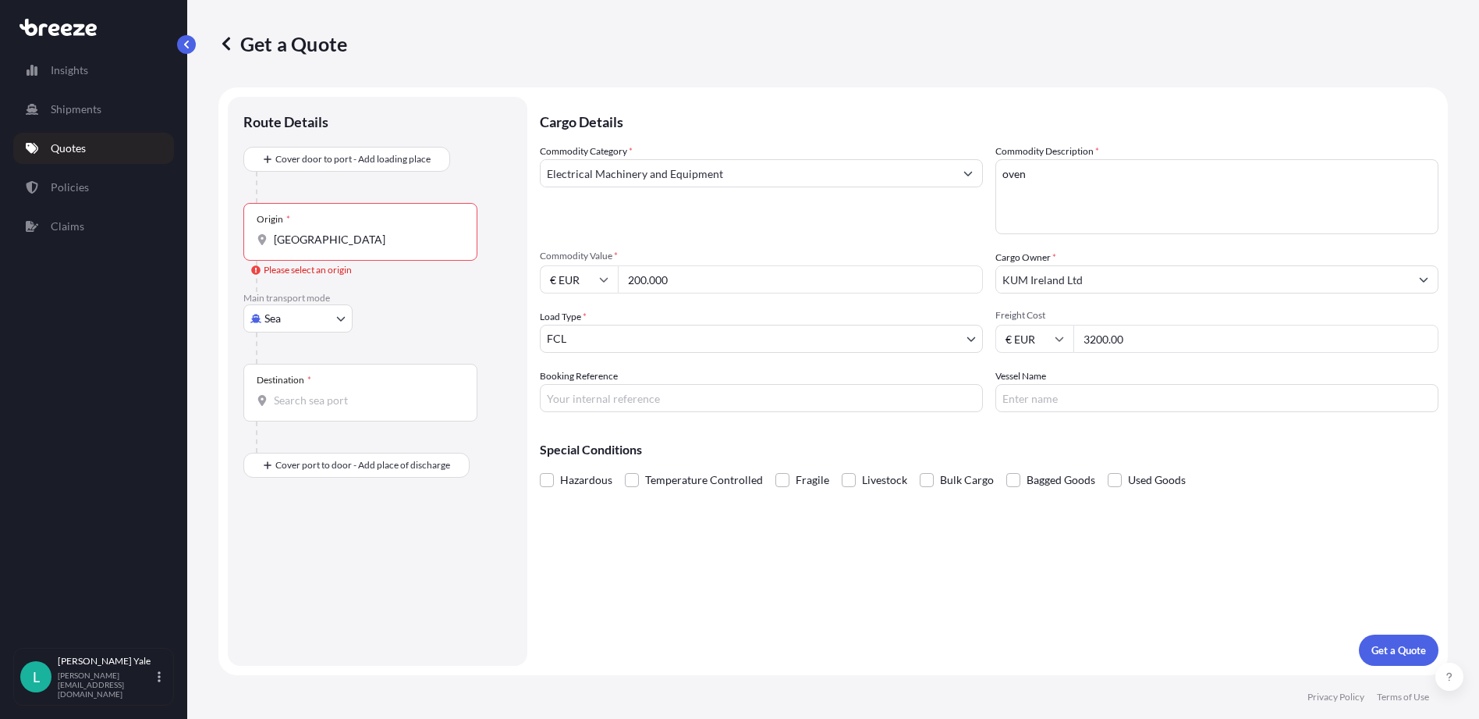
click at [261, 240] on icon at bounding box center [262, 239] width 9 height 11
click at [274, 240] on input "[GEOGRAPHIC_DATA]" at bounding box center [366, 240] width 184 height 16
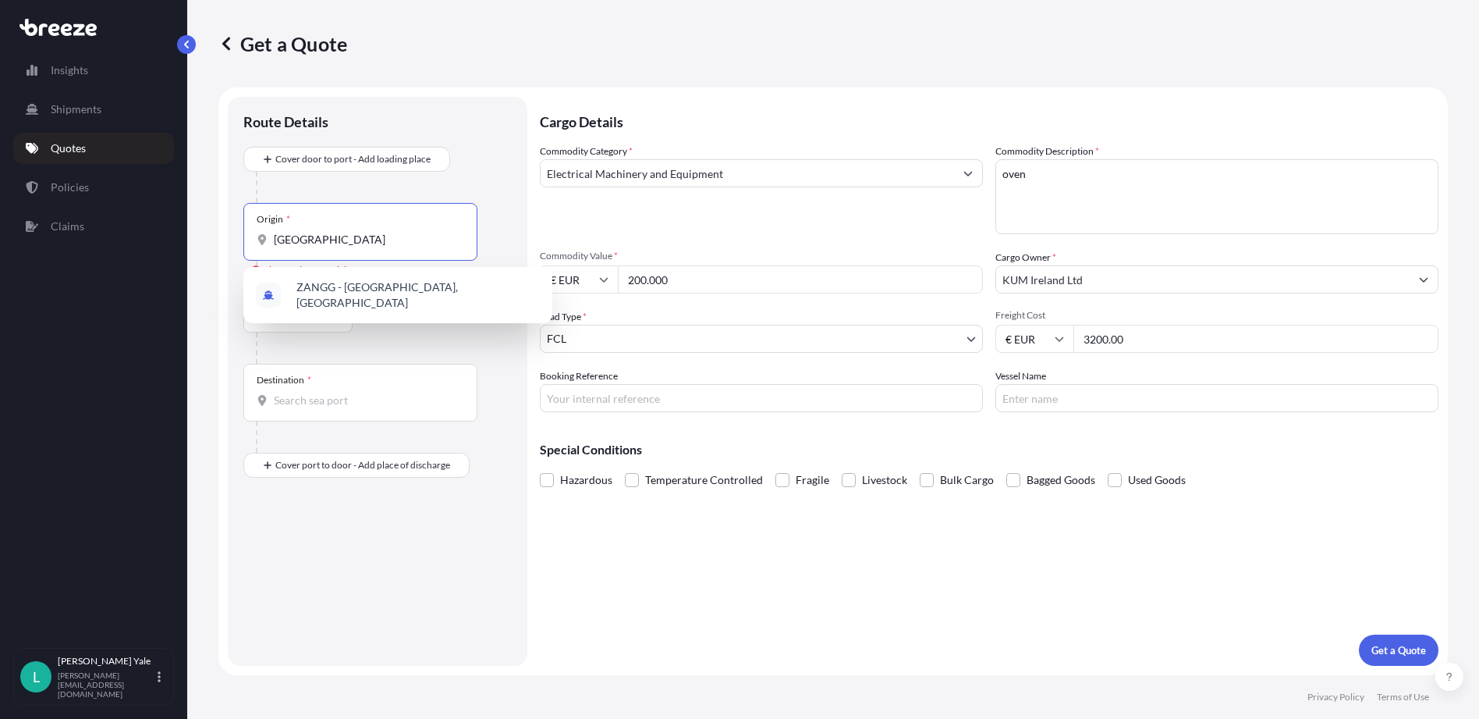
click at [318, 231] on div "Origin * [GEOGRAPHIC_DATA]" at bounding box center [360, 232] width 234 height 58
click at [318, 232] on input "[GEOGRAPHIC_DATA]" at bounding box center [366, 240] width 184 height 16
click at [385, 343] on div at bounding box center [384, 347] width 256 height 31
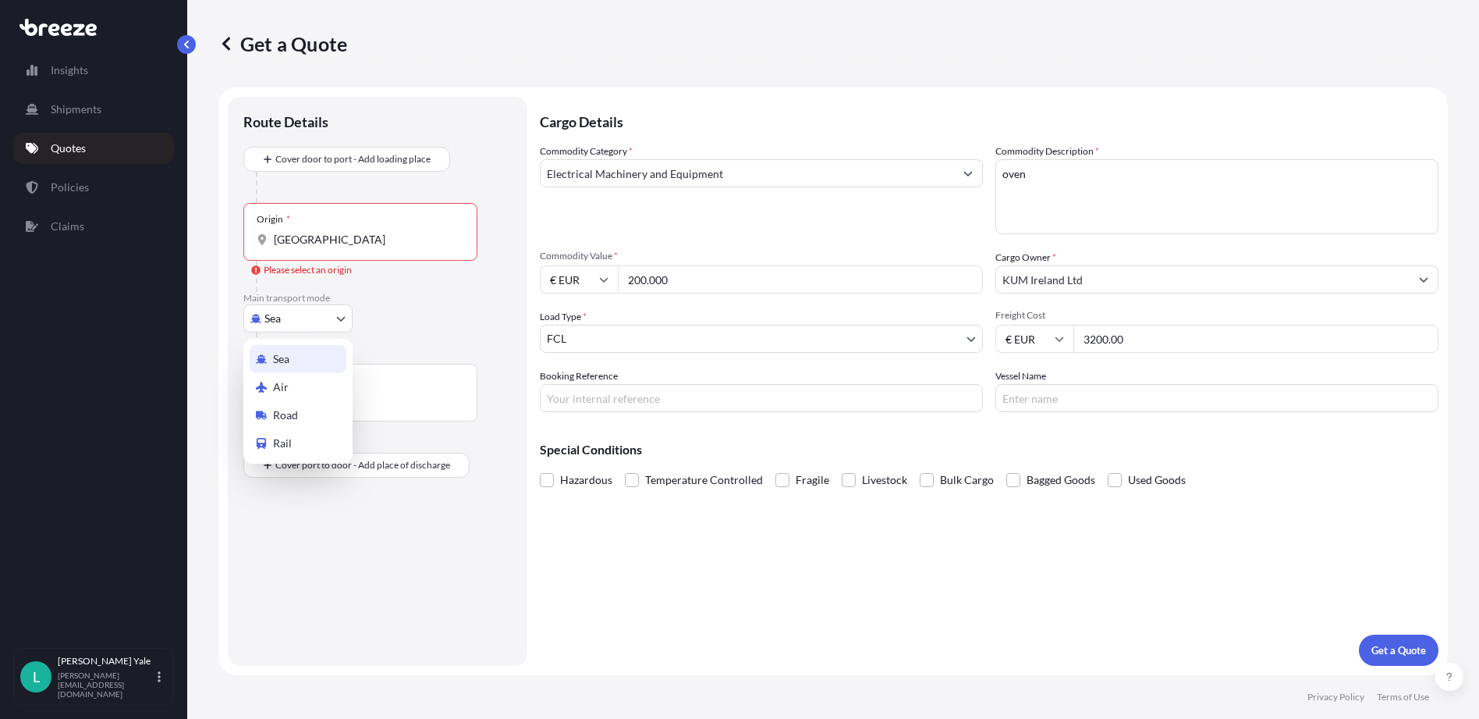
click at [337, 312] on body "1 option available. 1 option available. 1 option available. Insights Shipments …" at bounding box center [739, 359] width 1479 height 719
click at [296, 411] on span "Road" at bounding box center [285, 415] width 25 height 16
select select "Road"
select select "1"
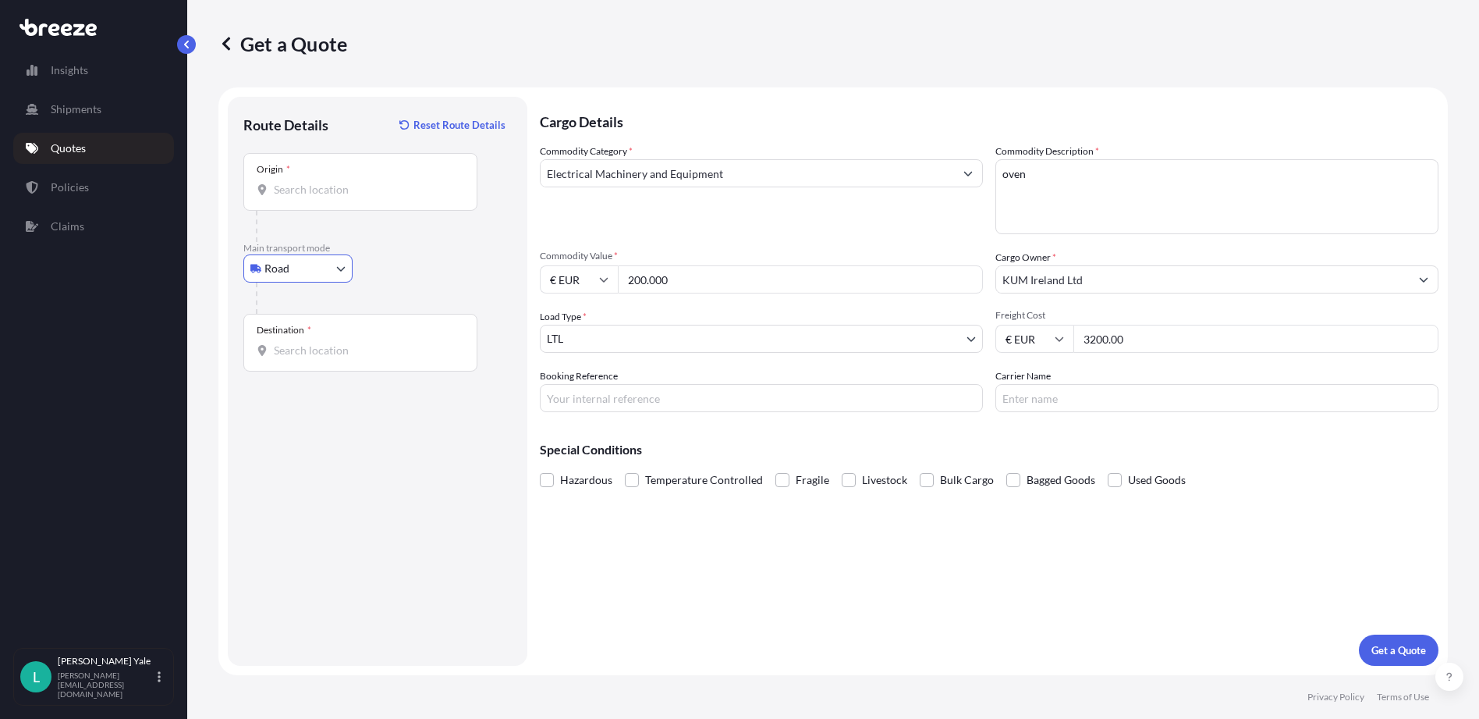
click at [422, 289] on div at bounding box center [384, 297] width 256 height 31
click at [341, 267] on body "1 option available. Insights Shipments Quotes Policies Claims L [PERSON_NAME] […" at bounding box center [739, 359] width 1479 height 719
click at [296, 314] on div "Sea" at bounding box center [298, 309] width 97 height 28
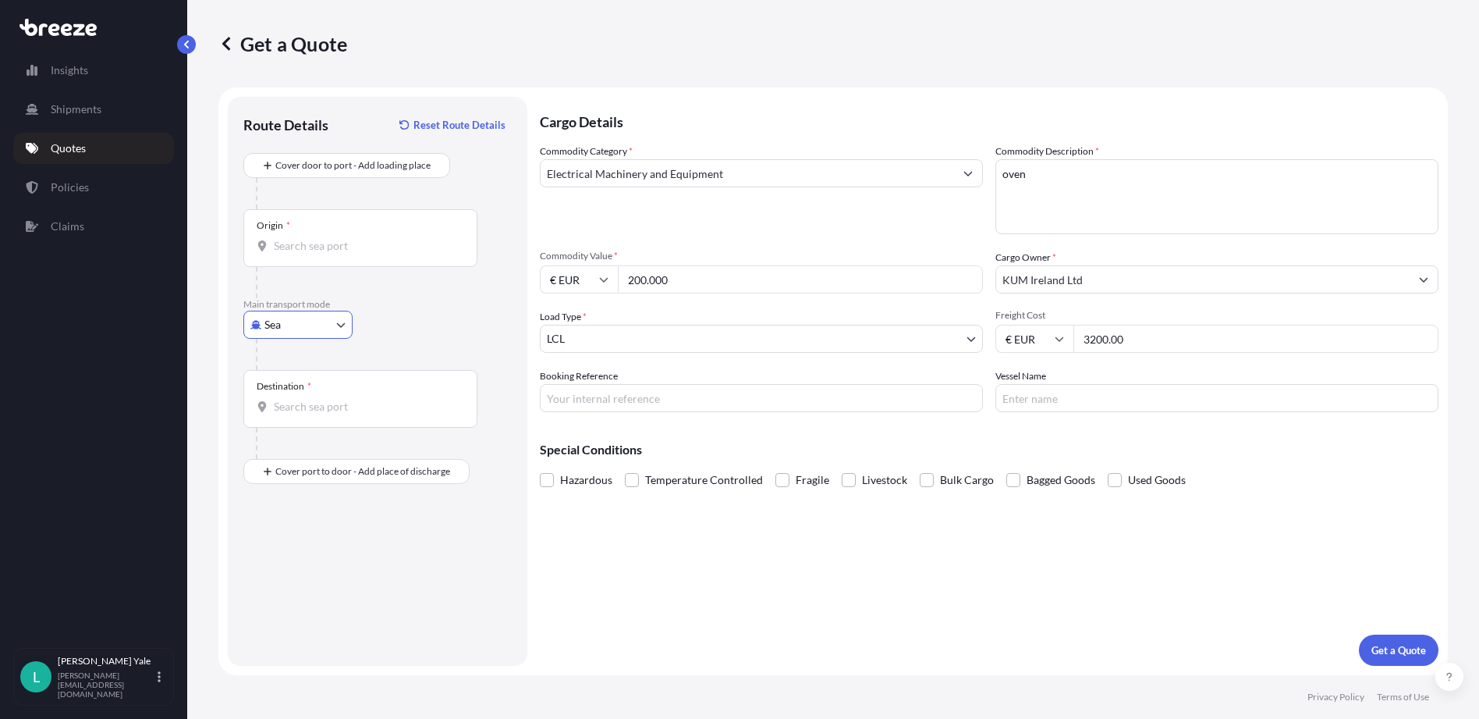
click at [399, 308] on p "Main transport mode" at bounding box center [377, 304] width 268 height 12
click at [341, 321] on body "Insights Shipments Quotes Policies Claims L [PERSON_NAME] [PERSON_NAME][EMAIL_A…" at bounding box center [739, 359] width 1479 height 719
click at [302, 412] on div "Road" at bounding box center [298, 421] width 97 height 28
select select "Road"
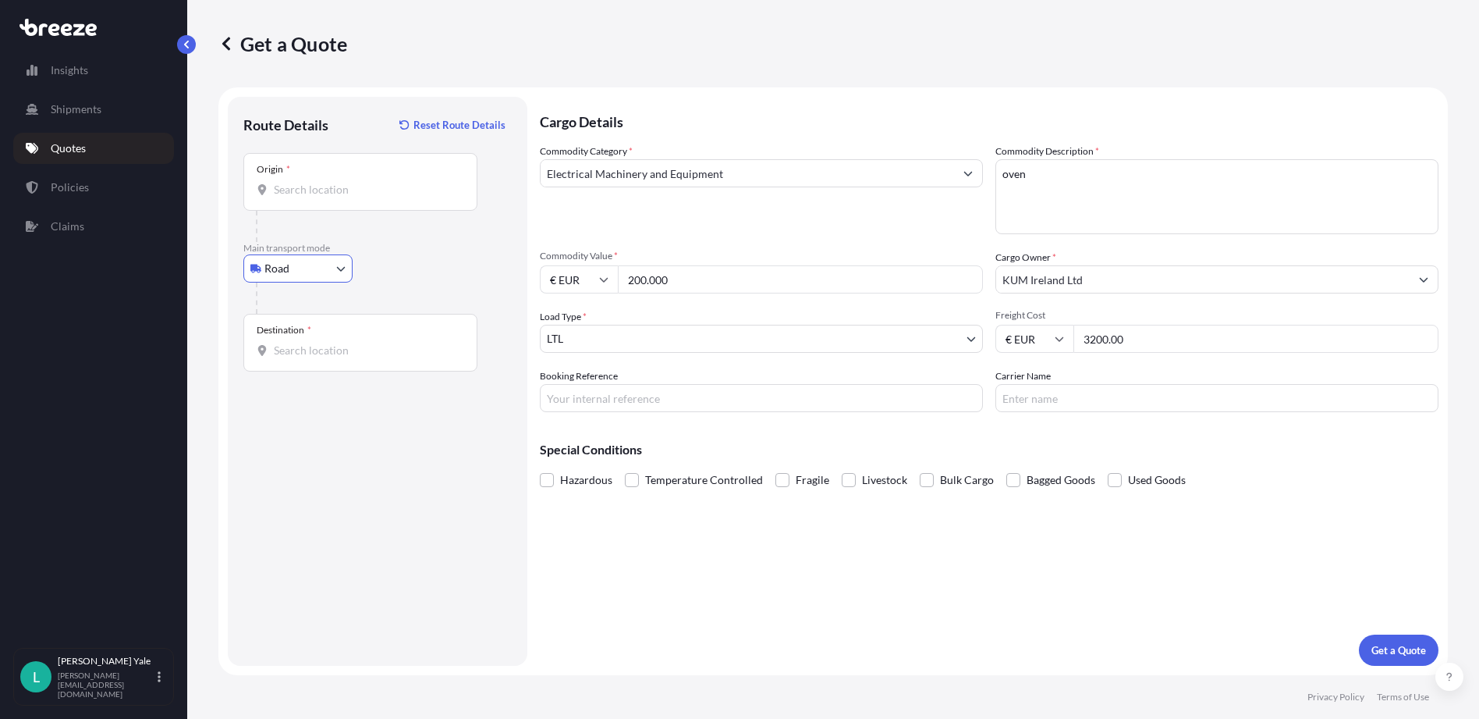
click at [382, 279] on div "Road Sea Air Road Rail" at bounding box center [377, 268] width 268 height 28
click at [314, 192] on input "Origin *" at bounding box center [366, 190] width 184 height 16
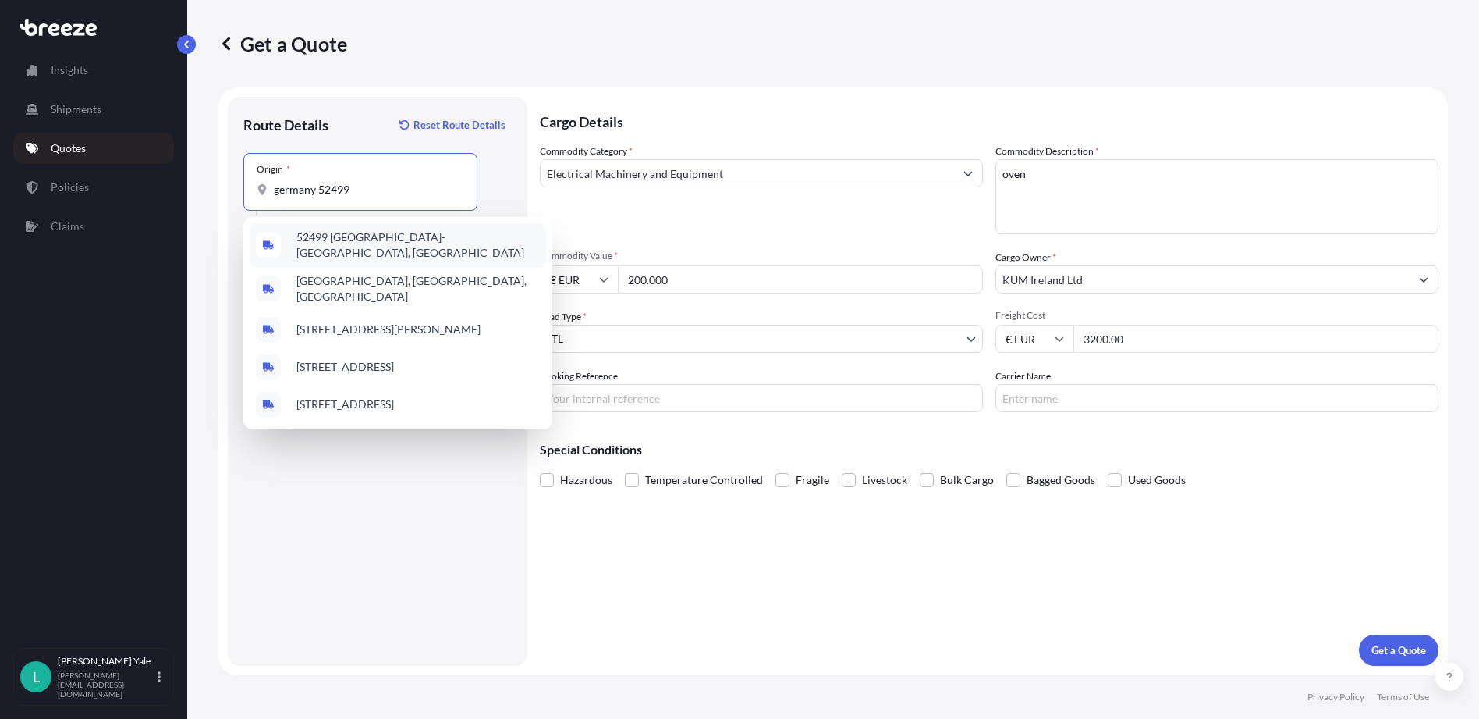
click at [378, 242] on span "52499 [GEOGRAPHIC_DATA]-[GEOGRAPHIC_DATA], [GEOGRAPHIC_DATA]" at bounding box center [417, 244] width 243 height 31
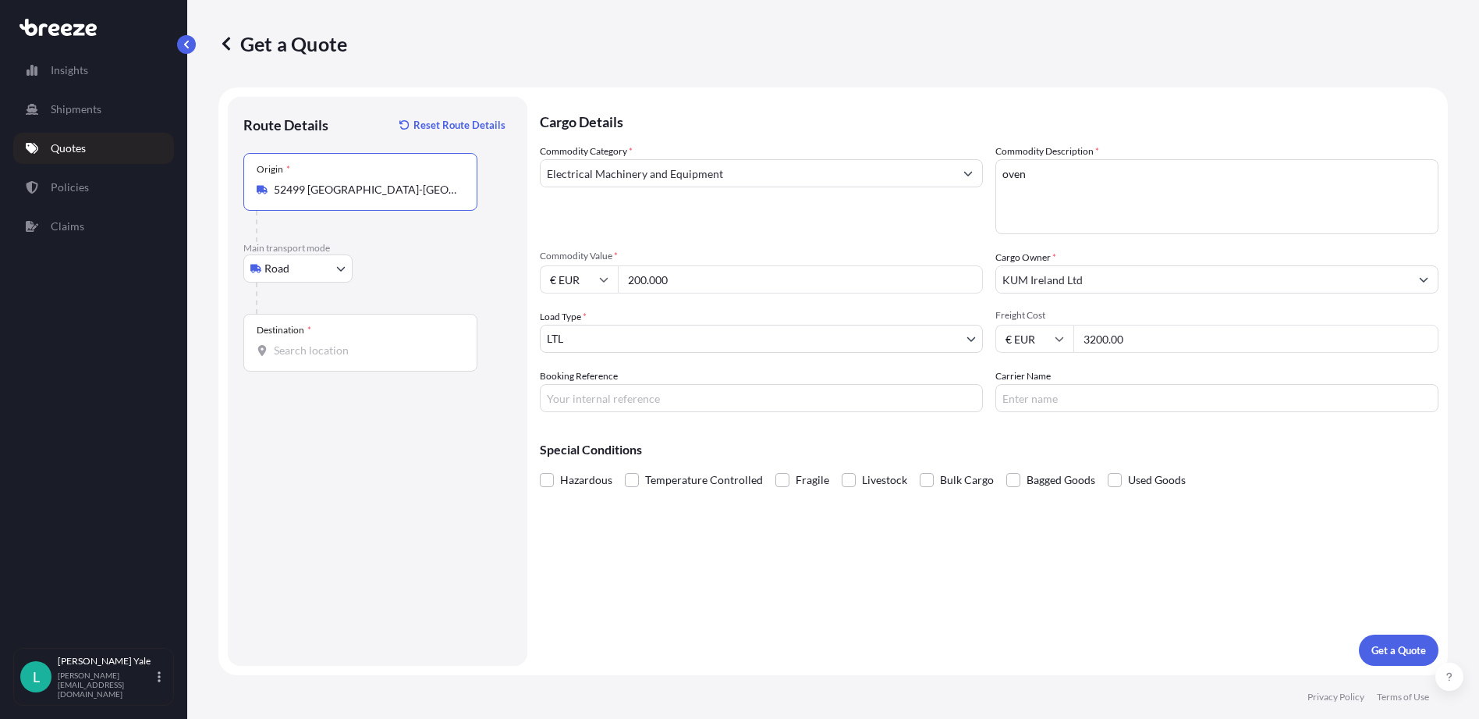
type input "52499 [GEOGRAPHIC_DATA]-[GEOGRAPHIC_DATA], [GEOGRAPHIC_DATA]"
click at [289, 346] on input "Destination *" at bounding box center [366, 350] width 184 height 16
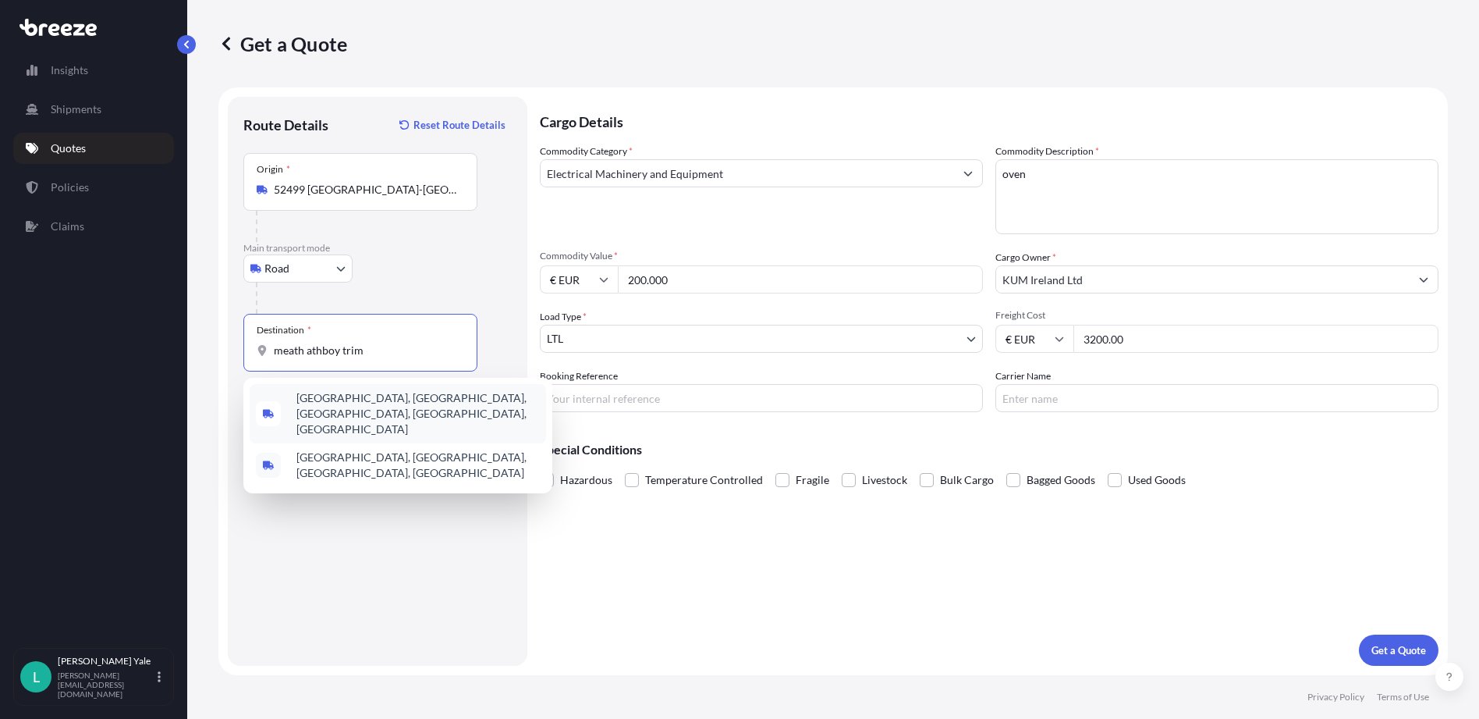
click at [385, 397] on span "[GEOGRAPHIC_DATA], [GEOGRAPHIC_DATA], [GEOGRAPHIC_DATA], [GEOGRAPHIC_DATA], [GE…" at bounding box center [417, 413] width 243 height 47
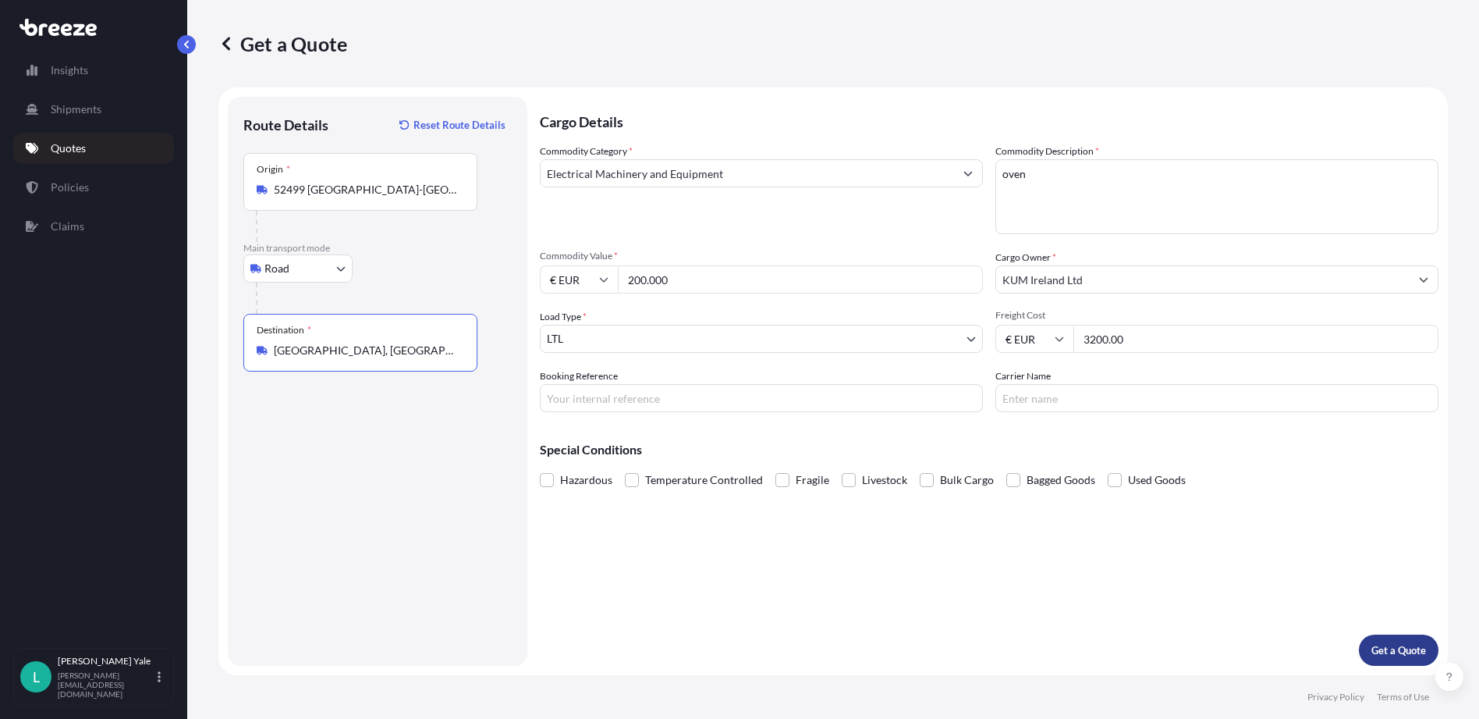
type input "[GEOGRAPHIC_DATA], [GEOGRAPHIC_DATA], [GEOGRAPHIC_DATA], [GEOGRAPHIC_DATA], [GE…"
click at [1385, 641] on button "Get a Quote" at bounding box center [1399, 649] width 80 height 31
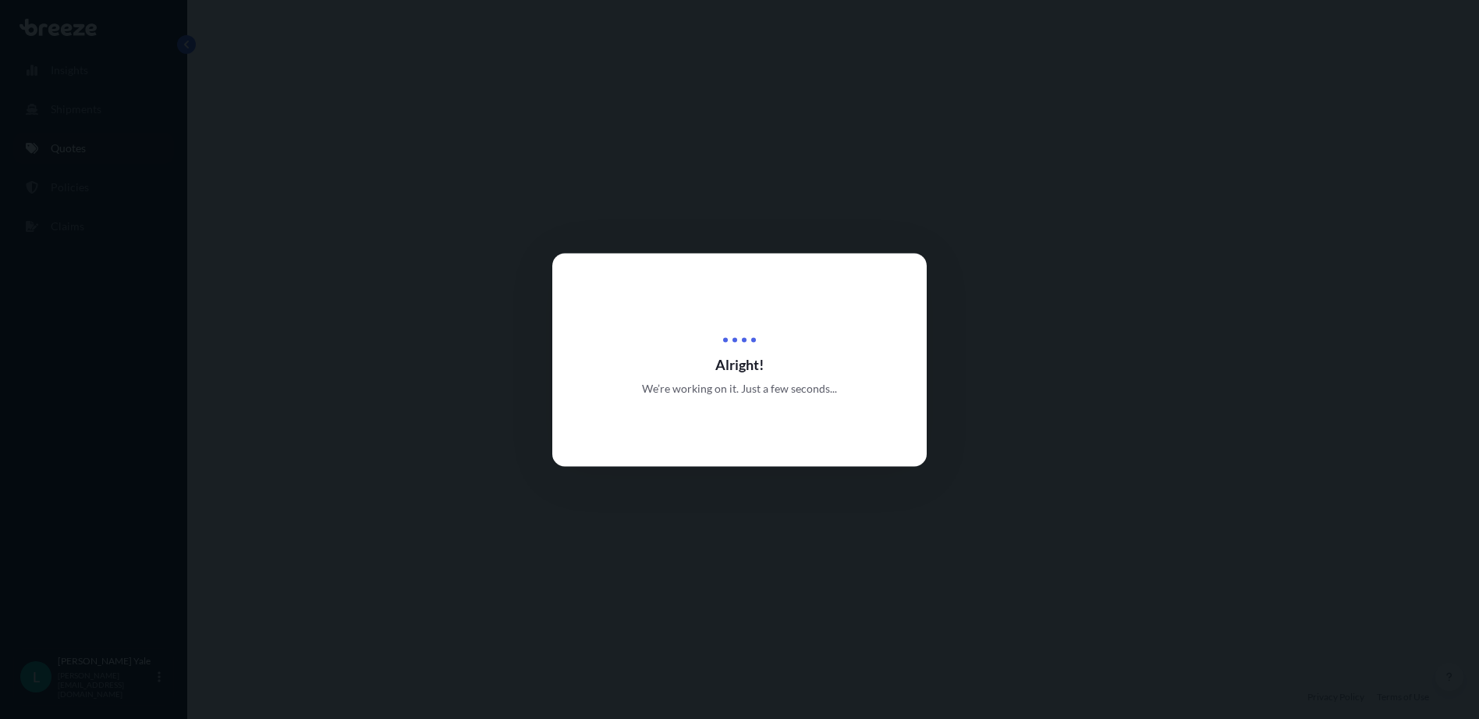
select select "Road"
select select "1"
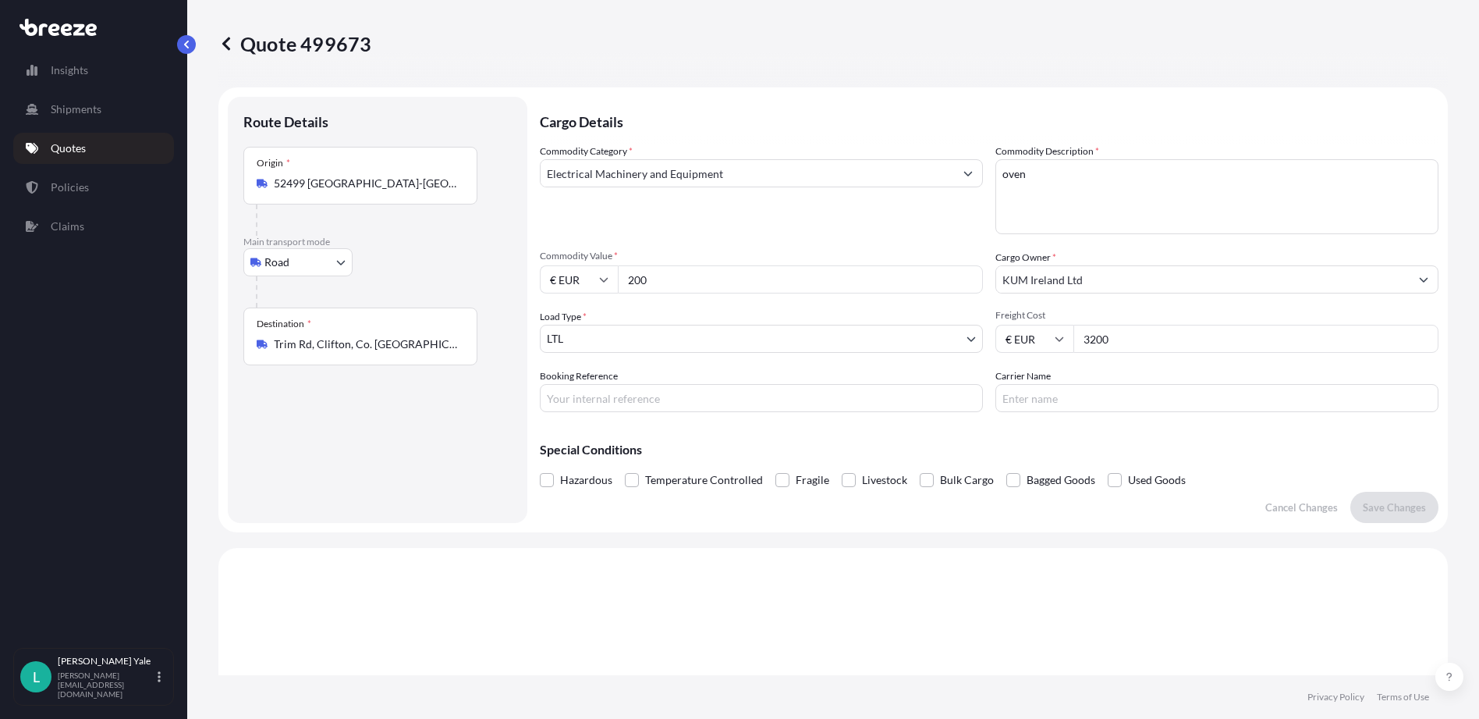
click at [59, 142] on p "Quotes" at bounding box center [68, 148] width 35 height 16
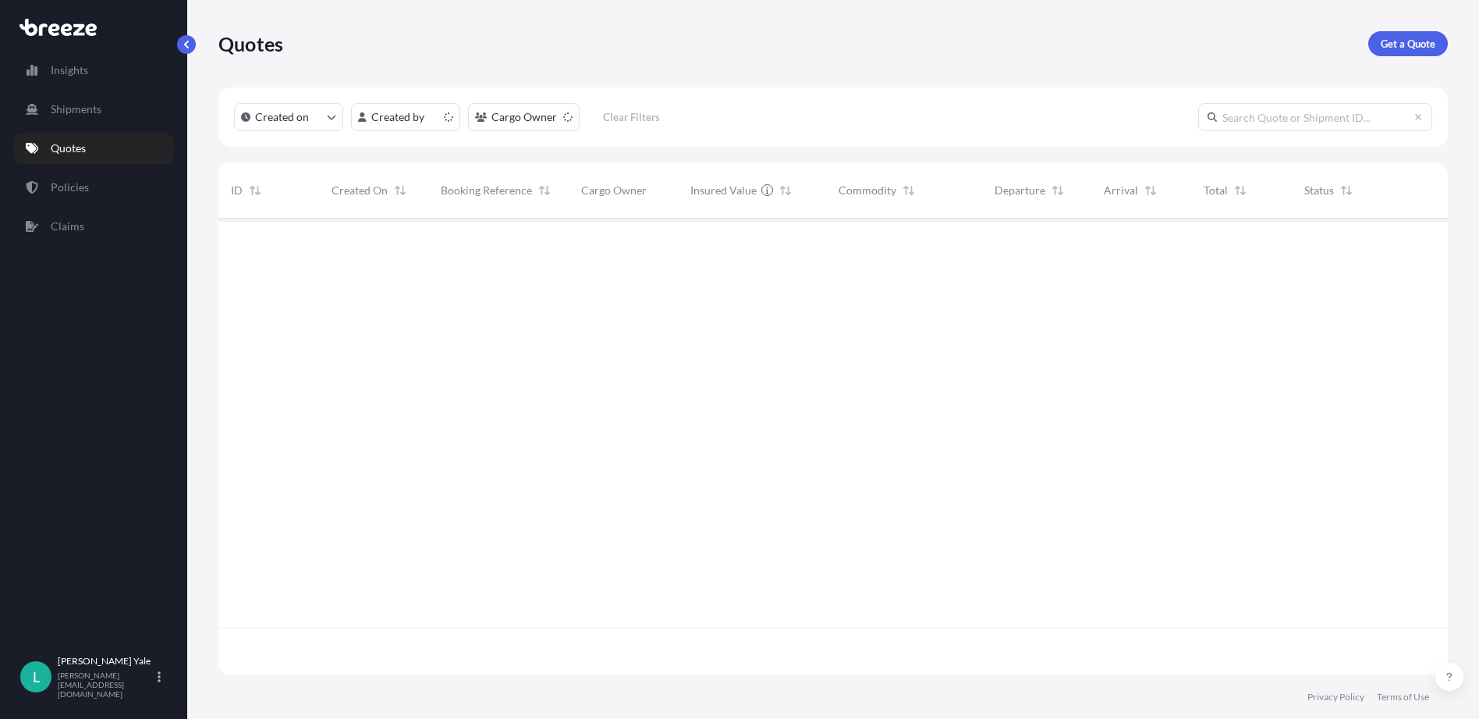
scroll to position [453, 1218]
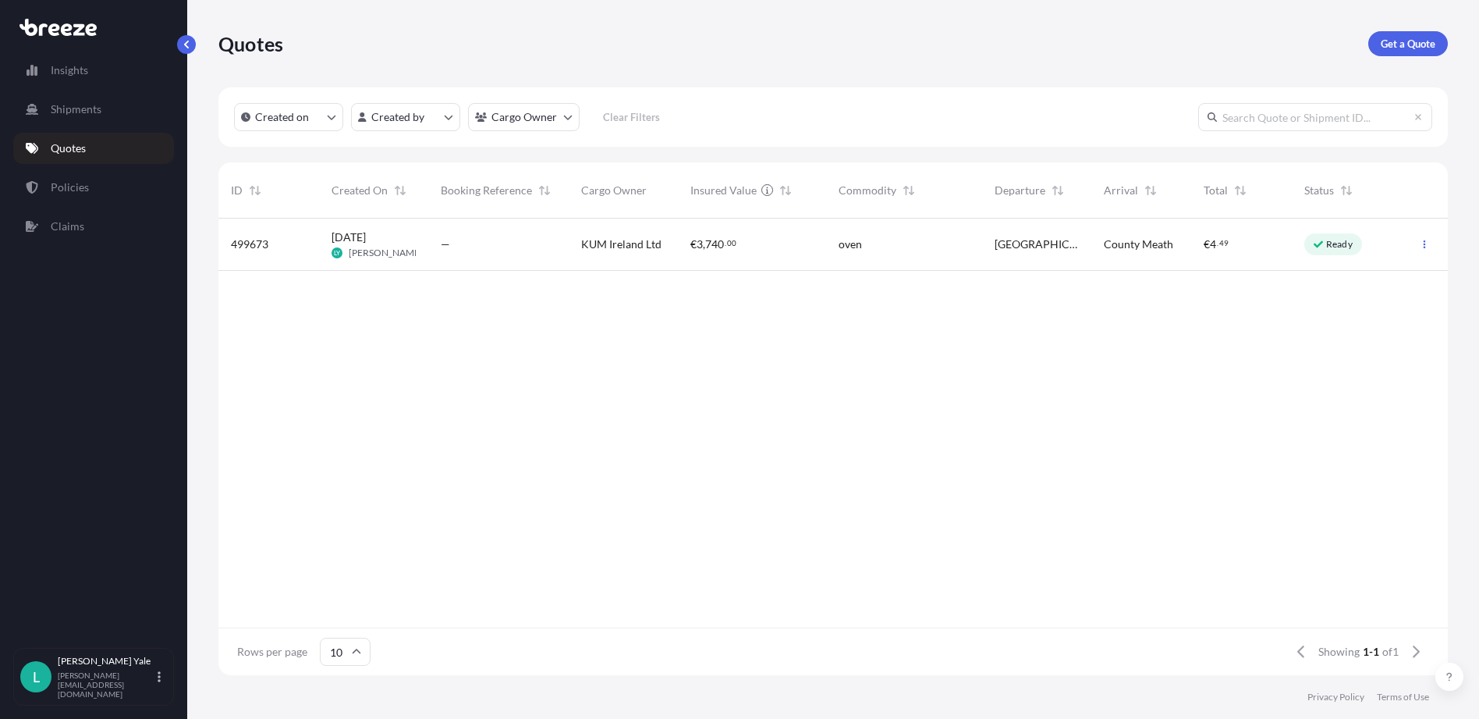
click at [577, 236] on div "KUM Ireland Ltd" at bounding box center [623, 244] width 109 height 52
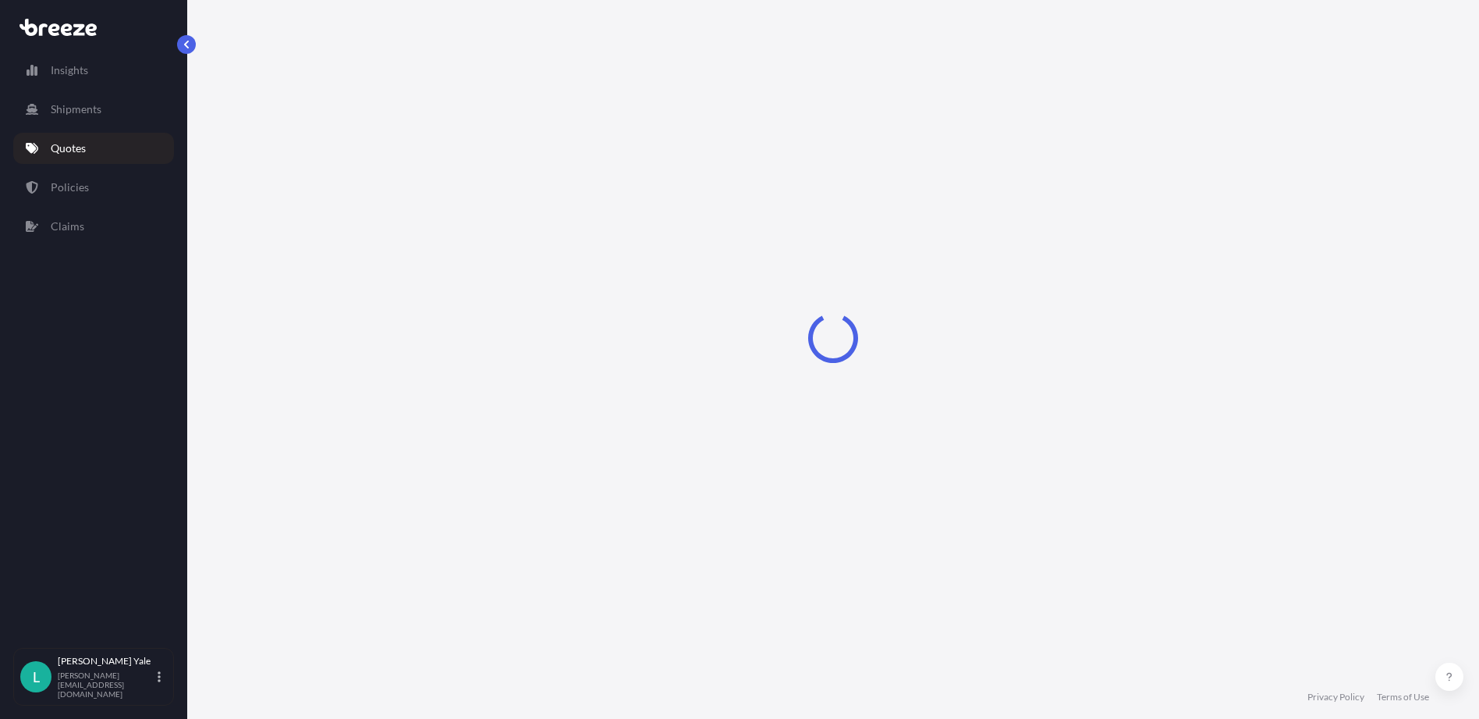
select select "Road"
select select "1"
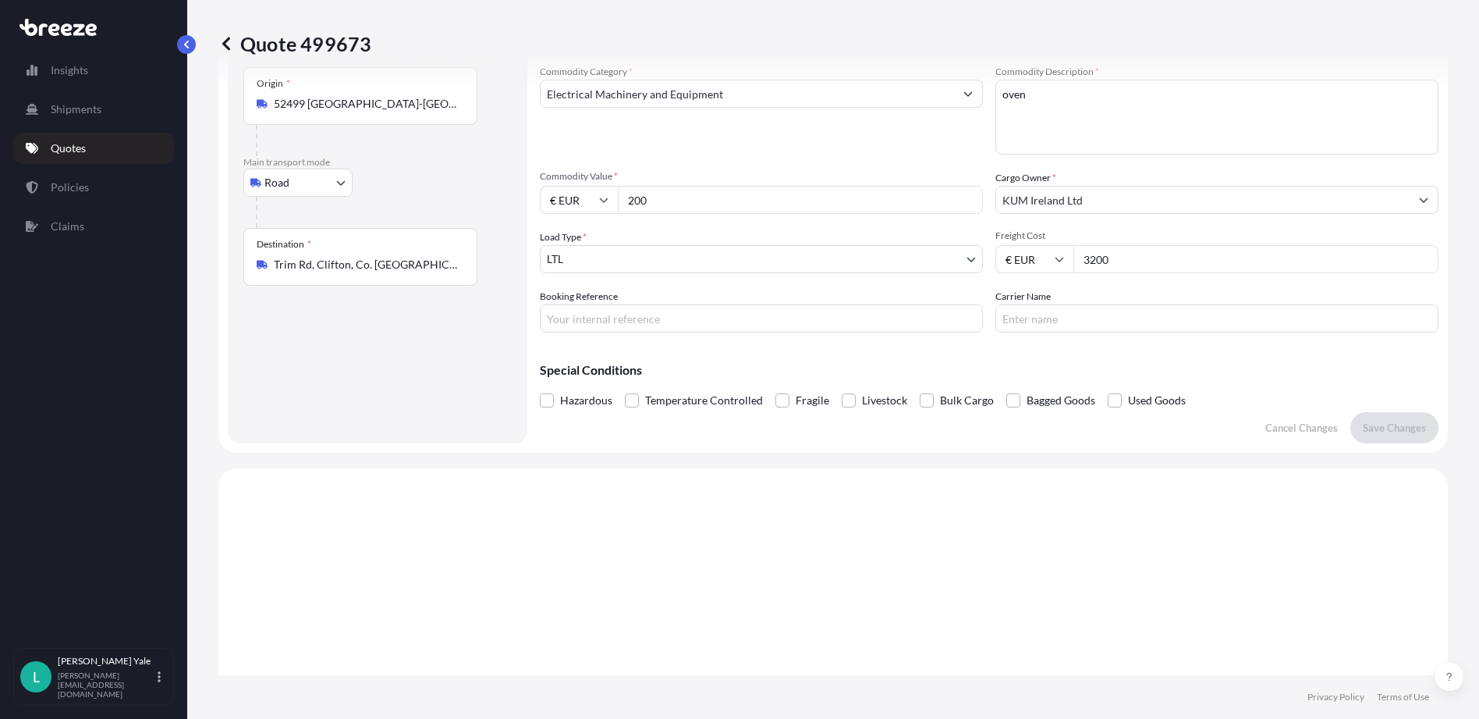
scroll to position [2, 0]
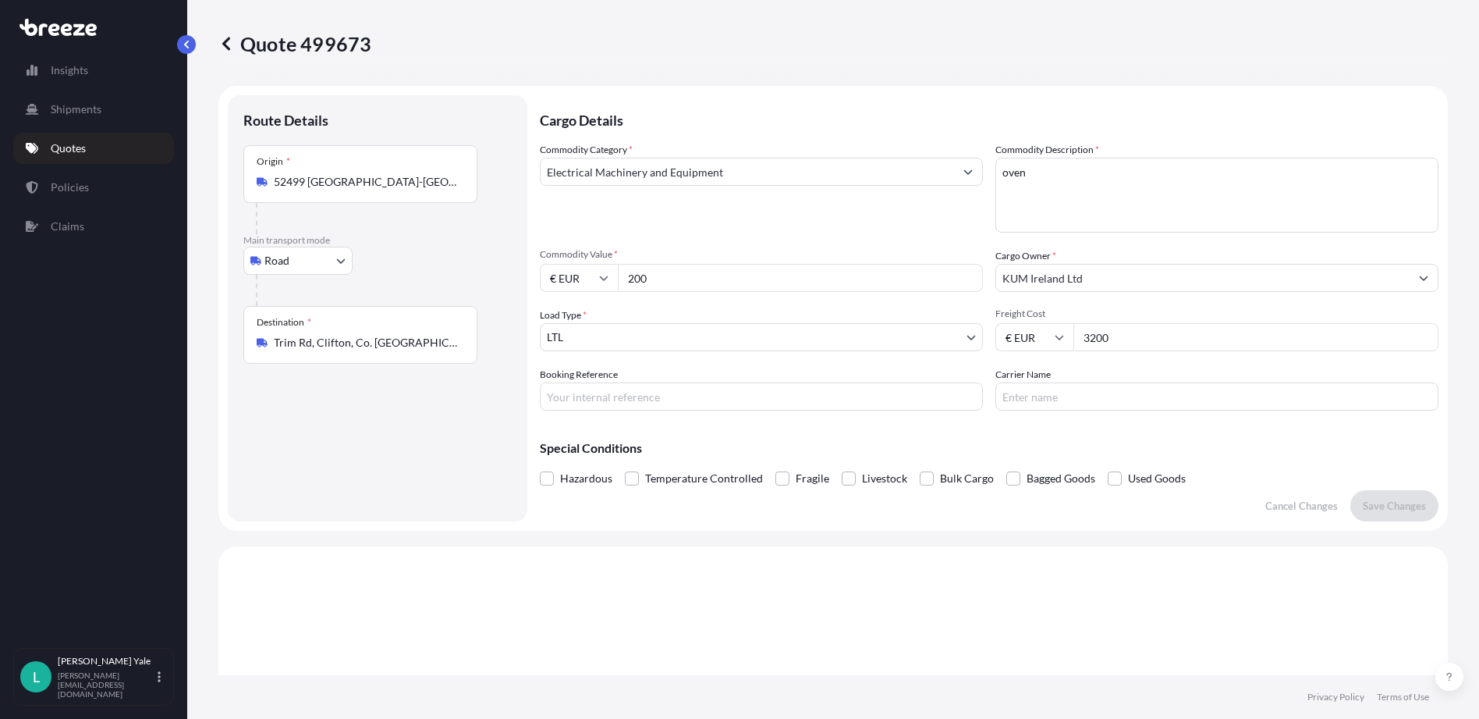
click at [669, 278] on input "200" at bounding box center [800, 278] width 365 height 28
type input "200"
click at [88, 142] on link "Quotes" at bounding box center [93, 148] width 161 height 31
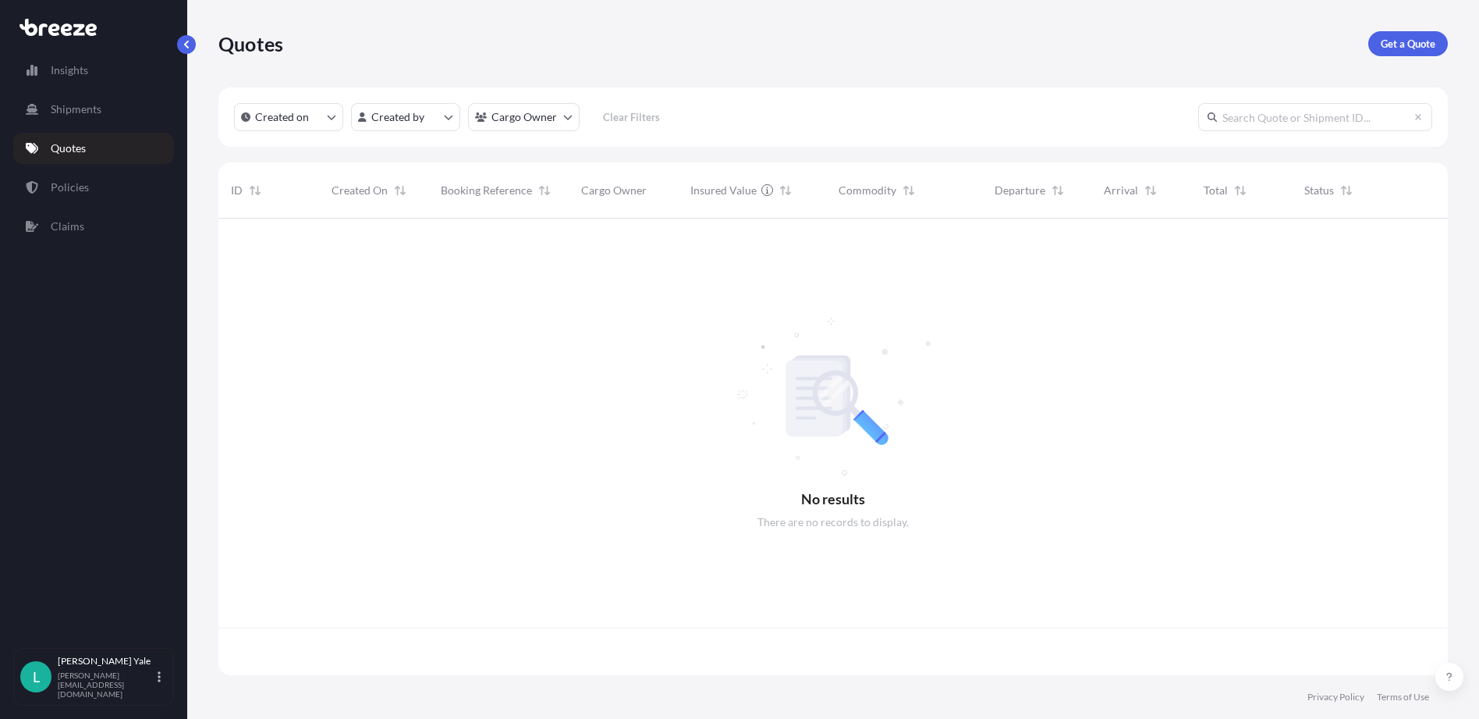
scroll to position [453, 1218]
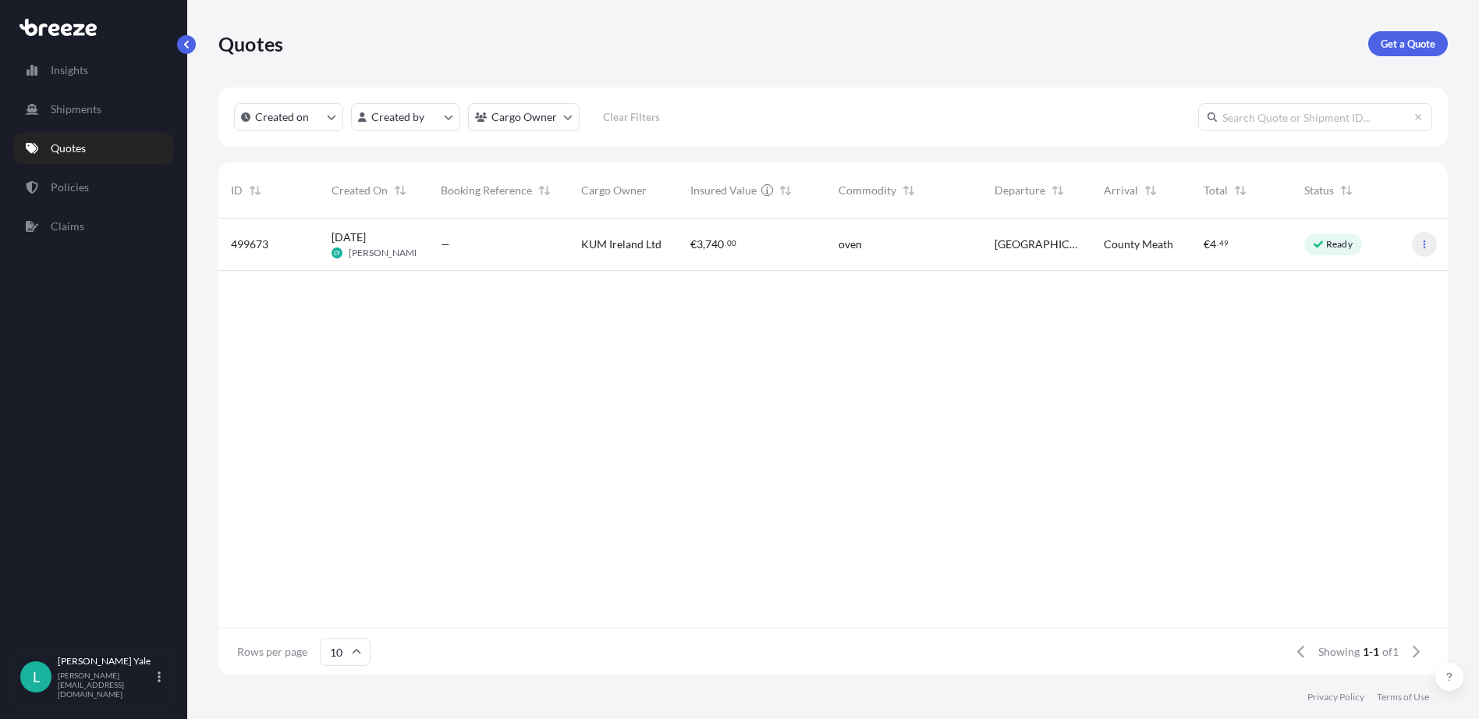
click at [1420, 245] on icon "button" at bounding box center [1424, 244] width 9 height 9
click at [1365, 244] on p "Edit quote" at bounding box center [1349, 248] width 50 height 16
select select "Road"
select select "1"
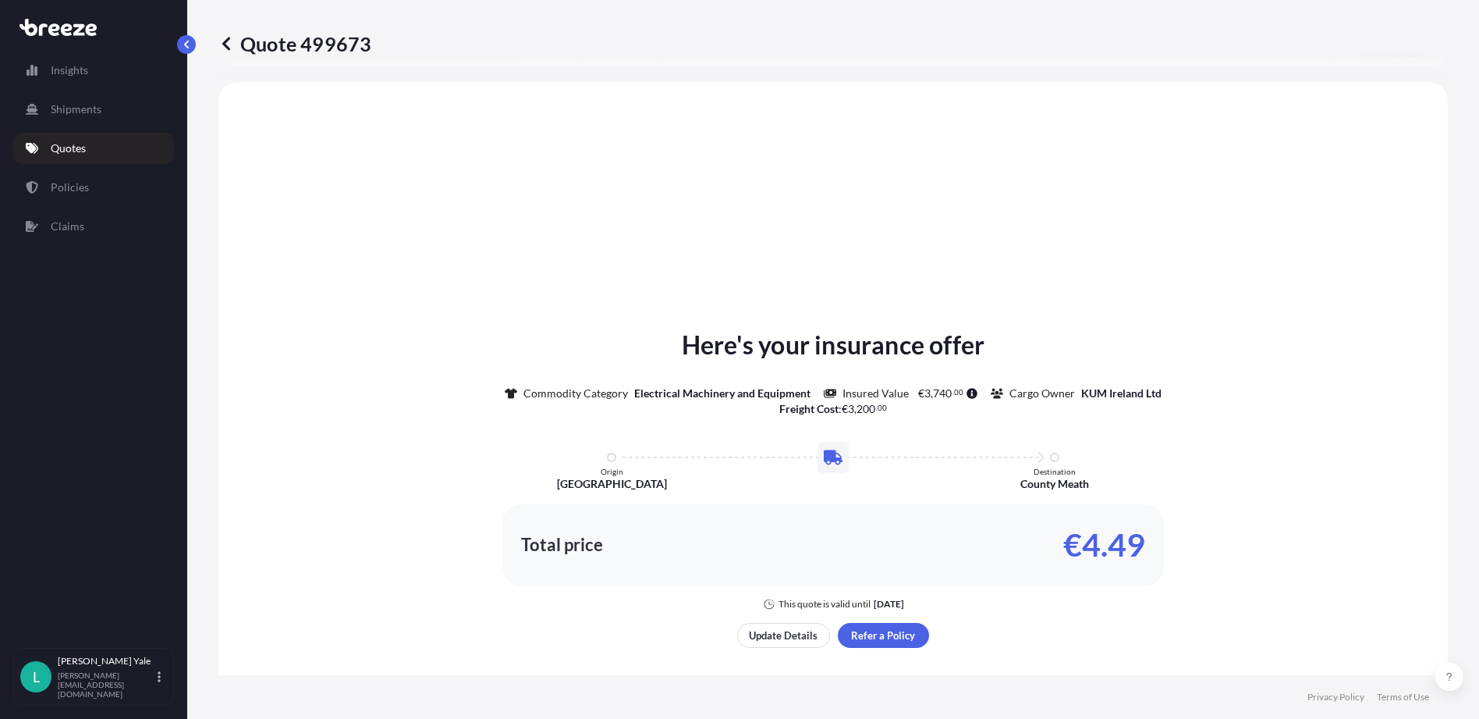
scroll to position [470, 0]
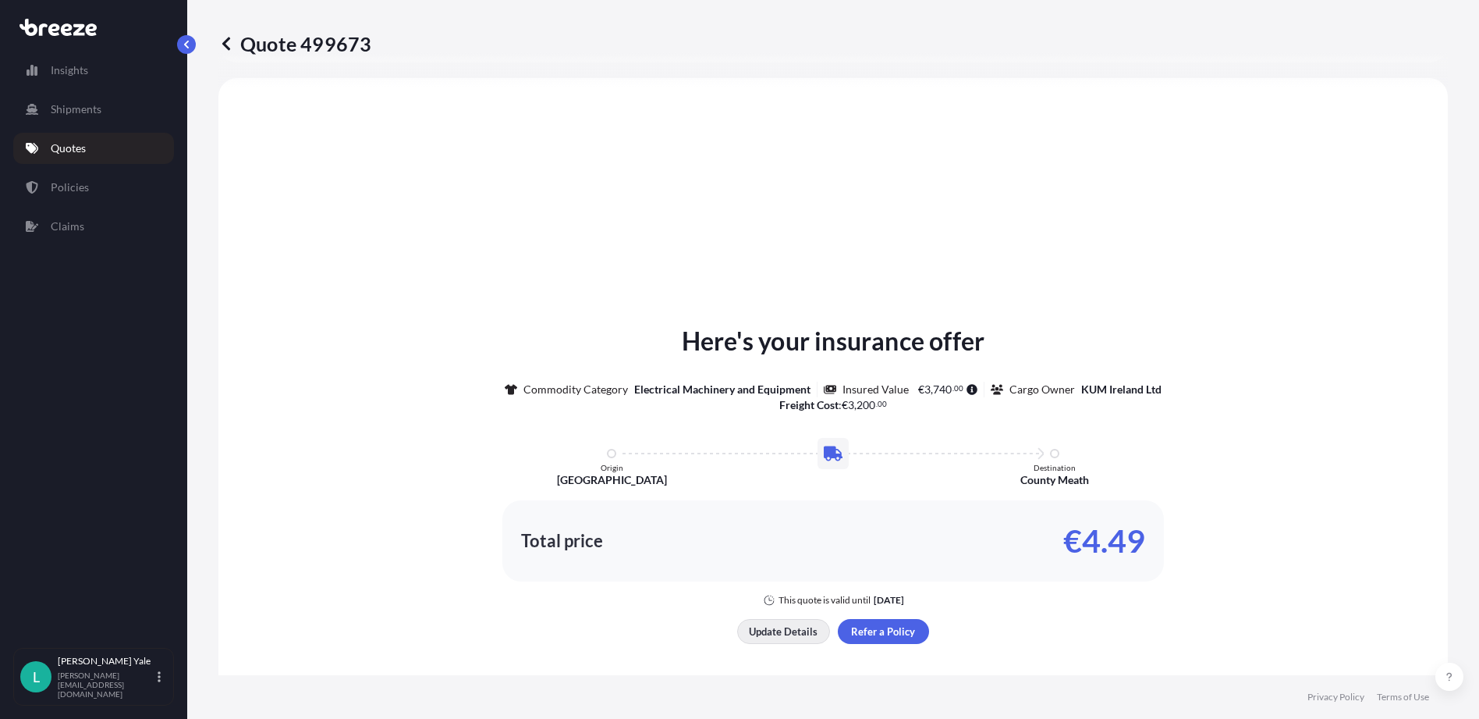
click at [771, 633] on p "Update Details" at bounding box center [783, 631] width 69 height 16
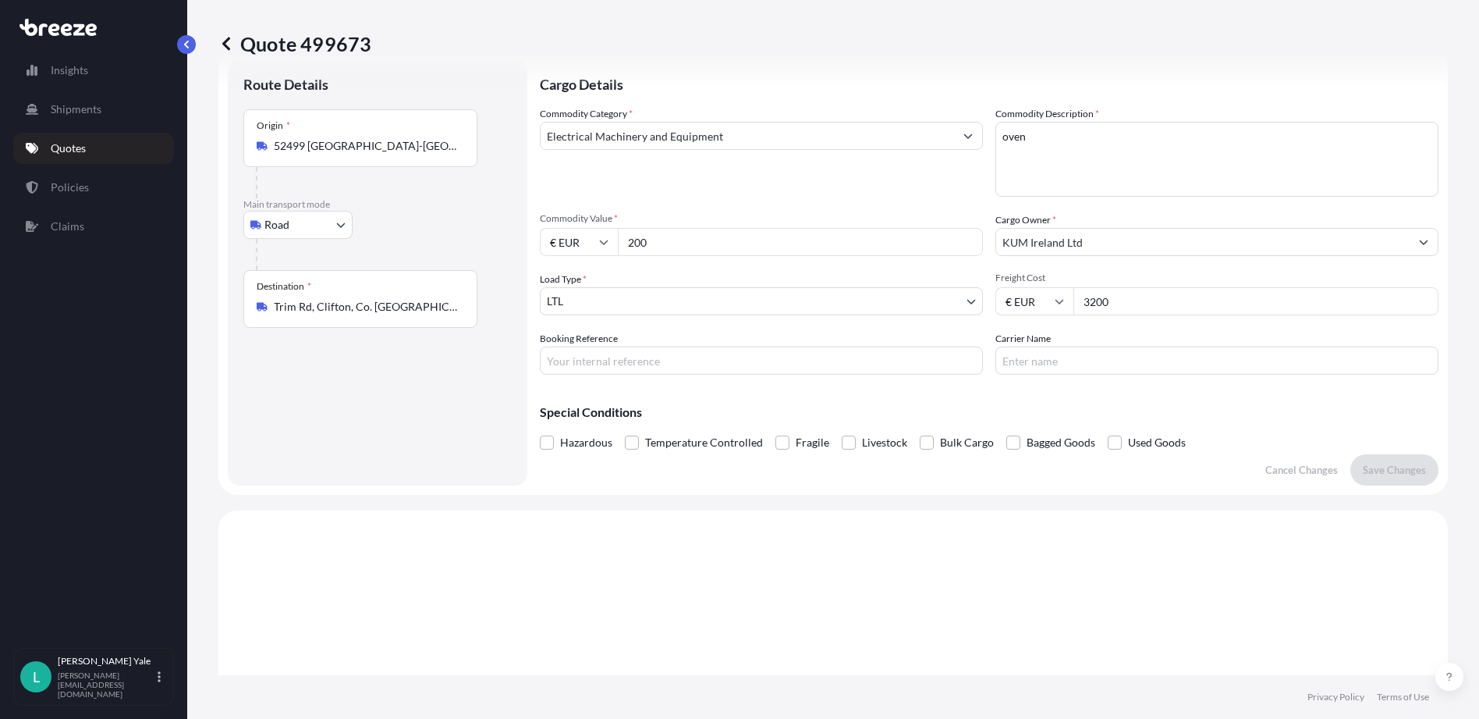
scroll to position [25, 0]
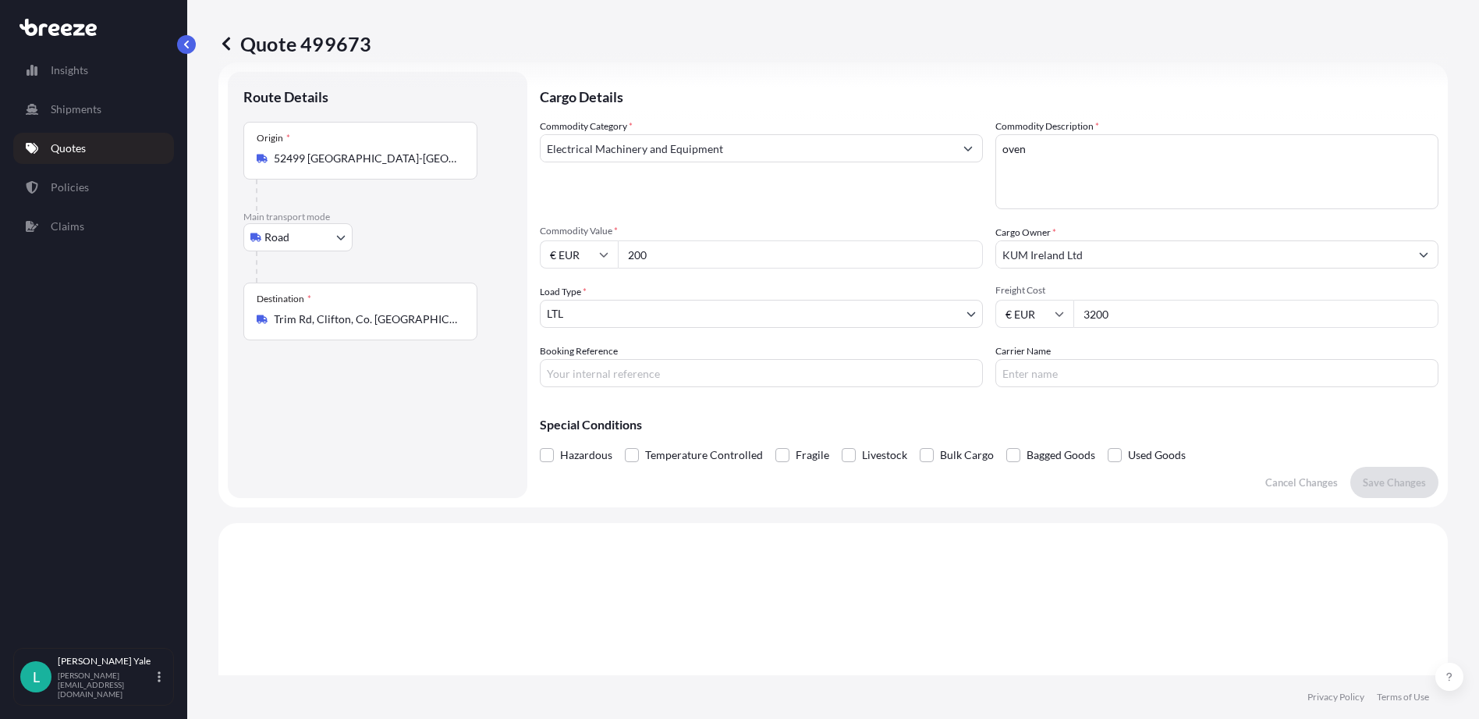
click at [656, 252] on input "200" at bounding box center [800, 254] width 365 height 28
type input "200000"
click at [1380, 483] on p "Save Changes" at bounding box center [1394, 482] width 63 height 16
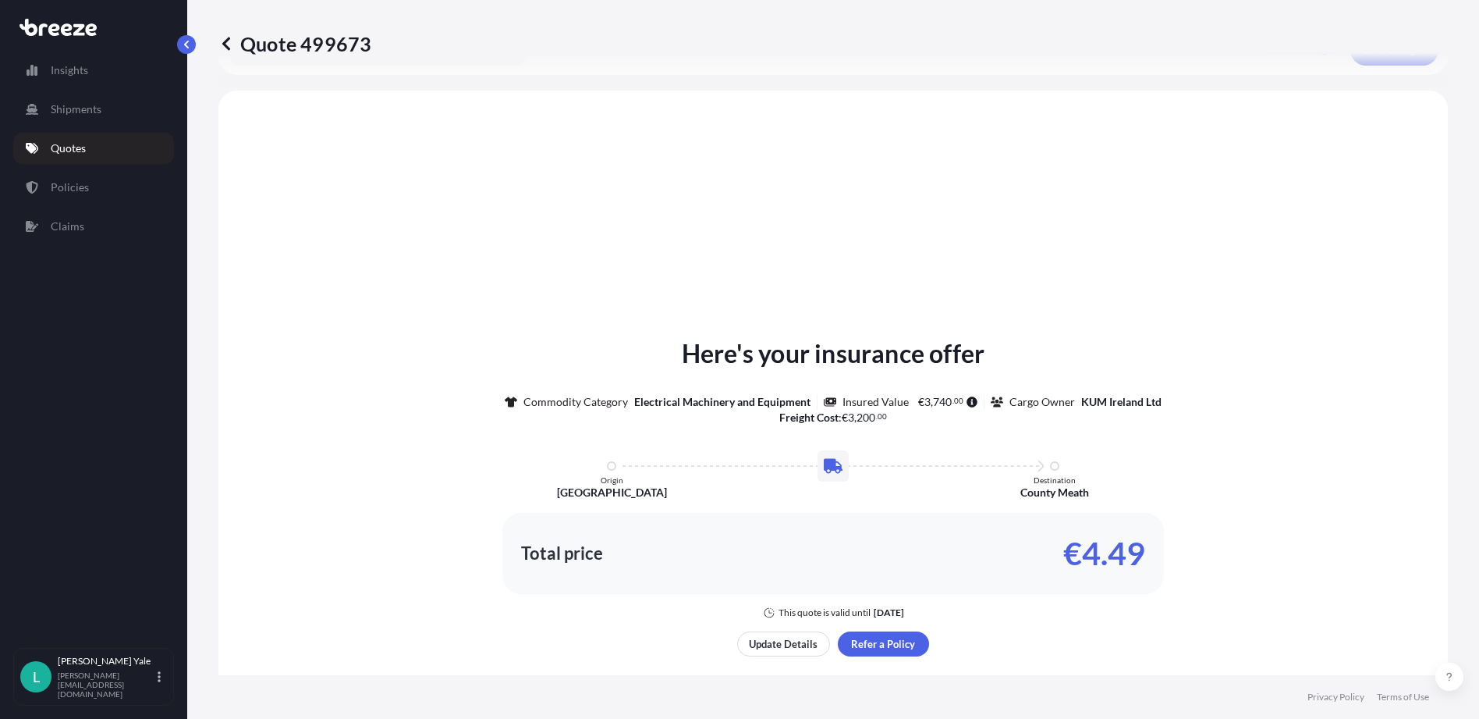
scroll to position [470, 0]
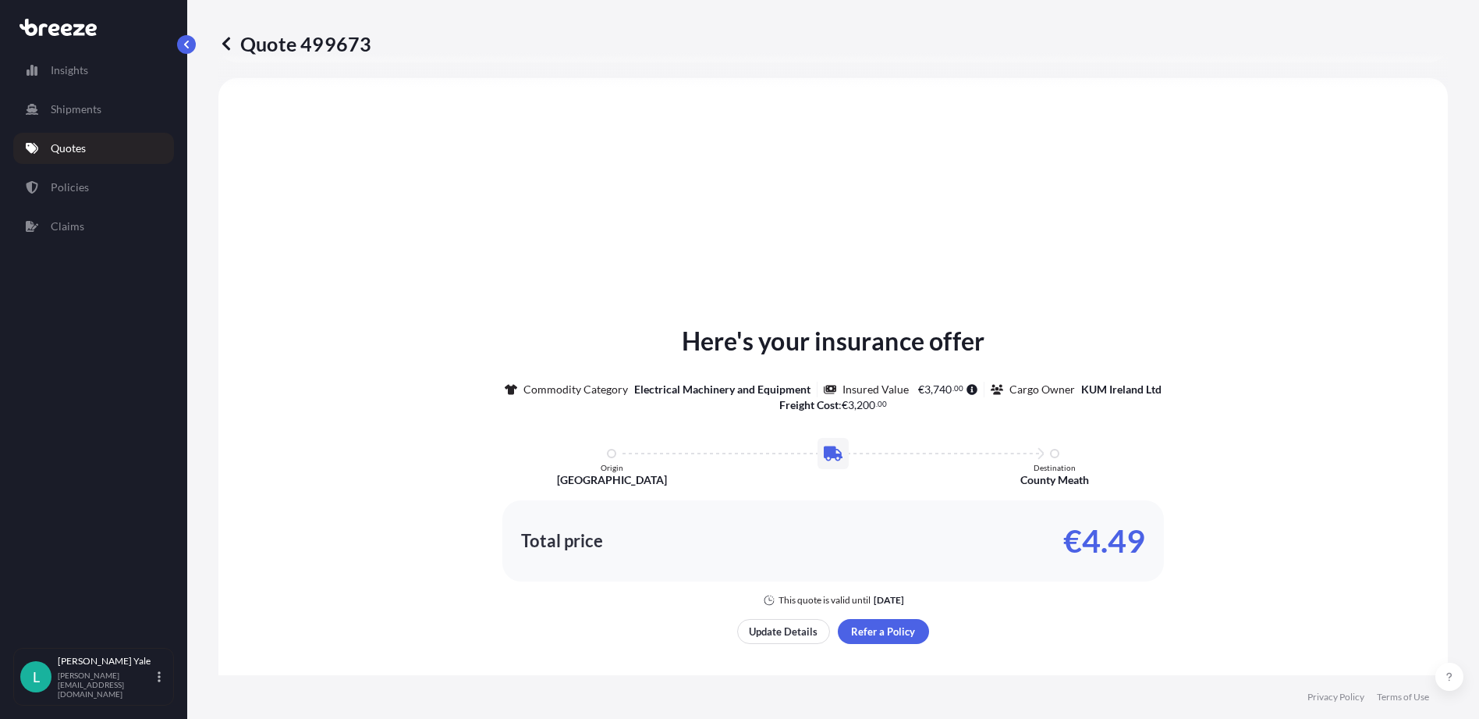
select select "Road"
select select "1"
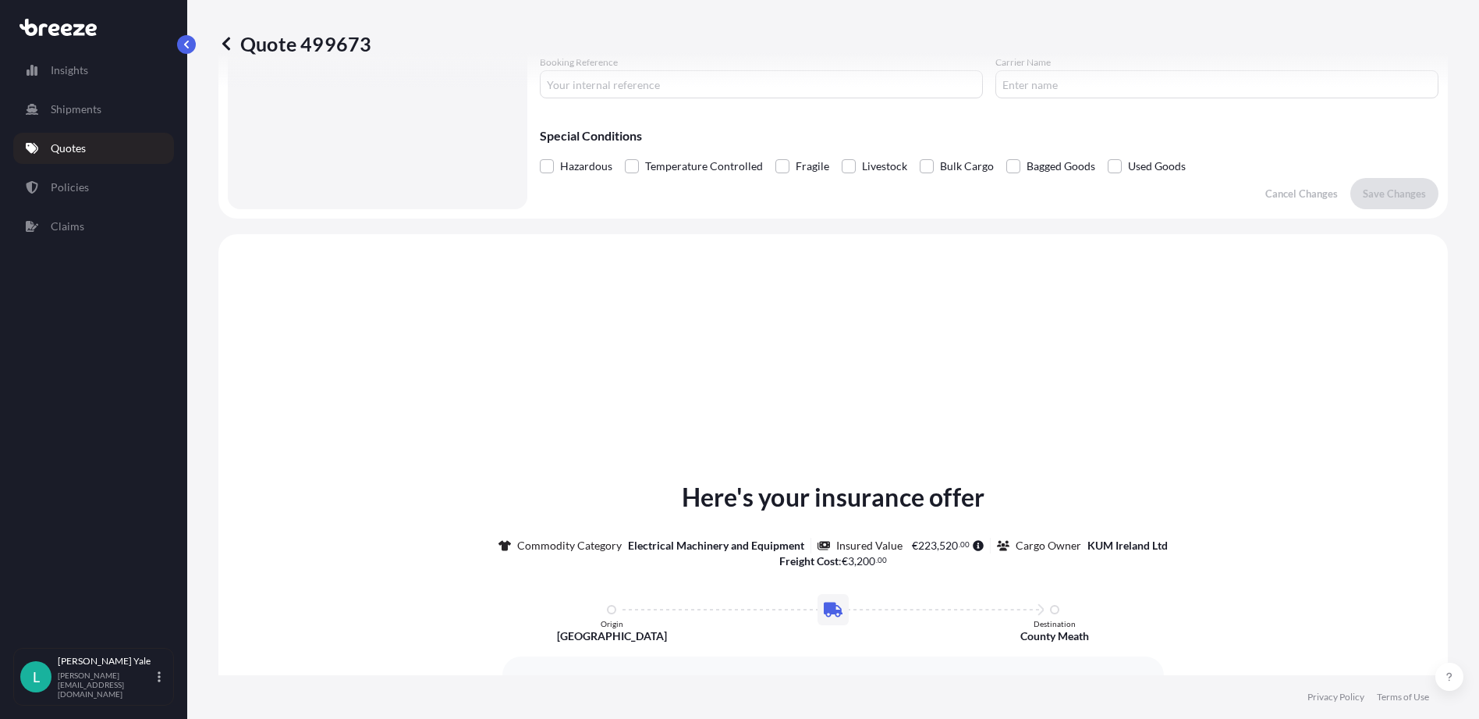
scroll to position [0, 0]
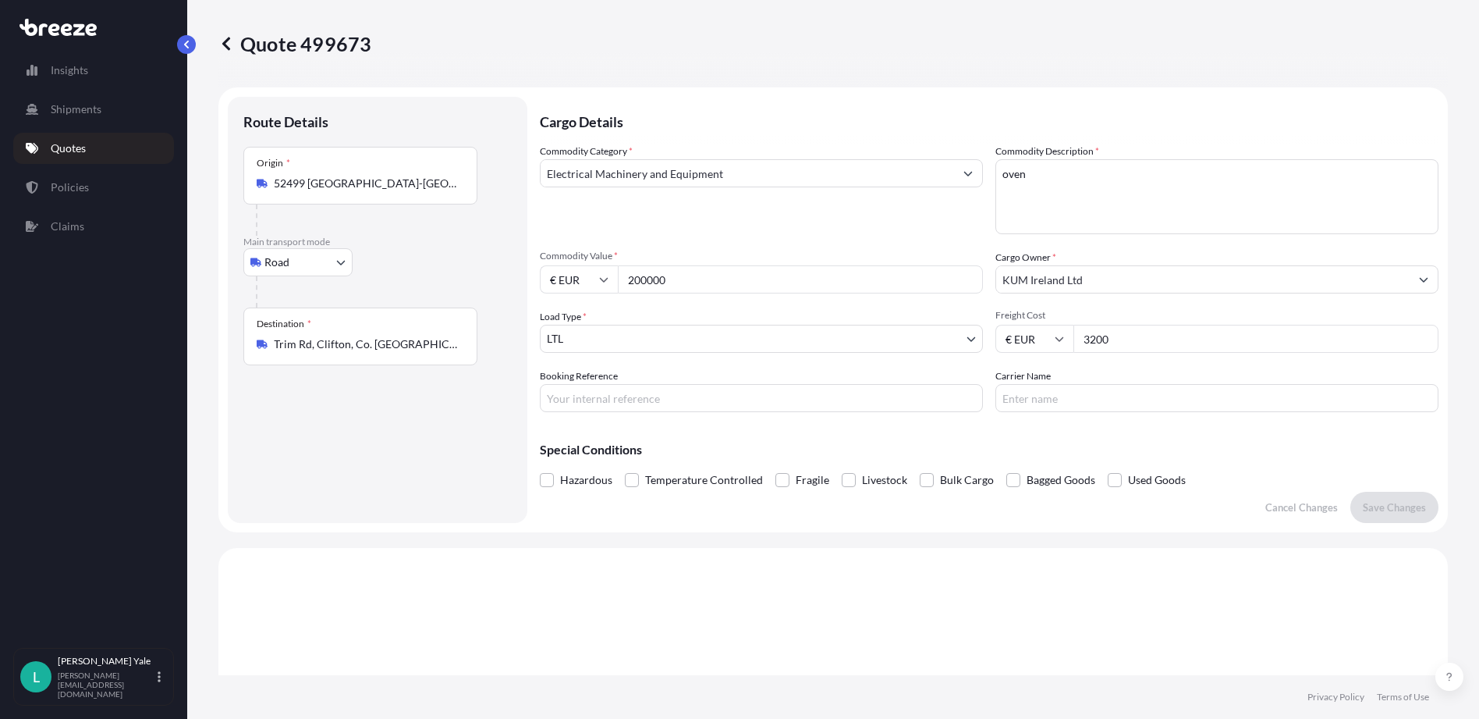
click at [722, 282] on input "200000" at bounding box center [800, 279] width 365 height 28
click at [819, 238] on div "Commodity Category * Electrical Machinery and Equipment Commodity Description *…" at bounding box center [989, 278] width 899 height 268
click at [853, 284] on input "200000" at bounding box center [800, 279] width 365 height 28
